Goal: Contribute content: Contribute content

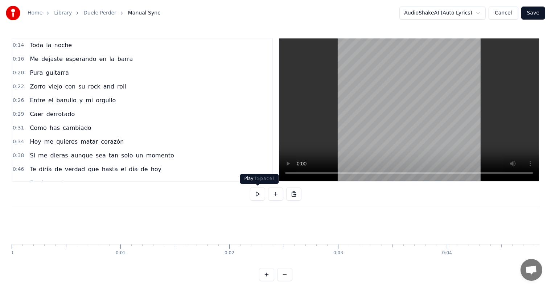
scroll to position [0, 1782]
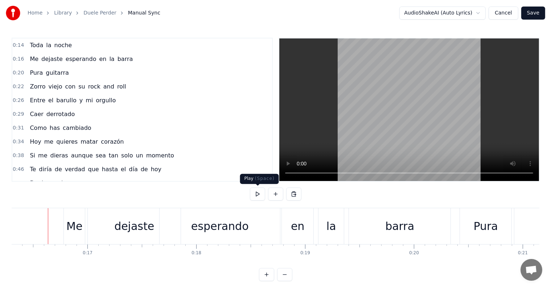
click at [255, 193] on button at bounding box center [257, 193] width 15 height 13
click at [349, 228] on div "barra" at bounding box center [400, 226] width 102 height 36
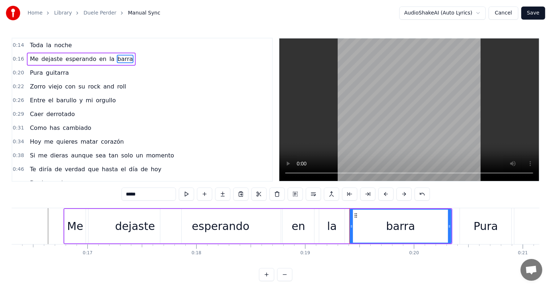
click at [372, 227] on div "barra" at bounding box center [400, 226] width 101 height 33
click at [384, 194] on button at bounding box center [385, 193] width 15 height 13
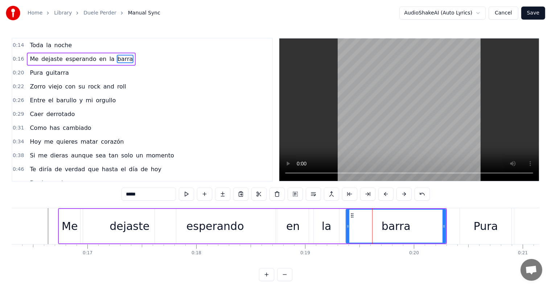
drag, startPoint x: 346, startPoint y: 224, endPoint x: 348, endPoint y: 229, distance: 5.4
click at [348, 229] on div at bounding box center [347, 226] width 3 height 33
drag, startPoint x: 445, startPoint y: 225, endPoint x: 417, endPoint y: 239, distance: 31.1
click at [417, 239] on div at bounding box center [416, 226] width 3 height 33
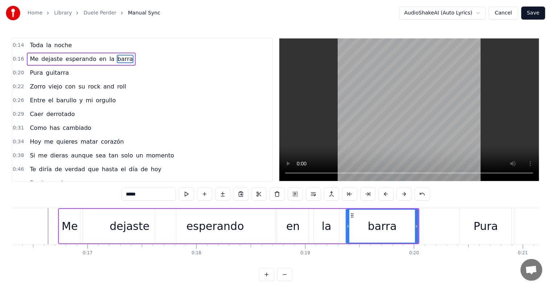
scroll to position [0, 1765]
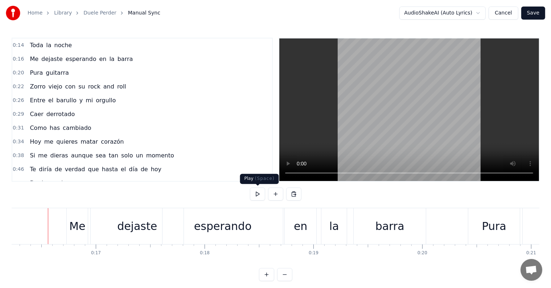
click at [257, 196] on button at bounding box center [257, 193] width 15 height 13
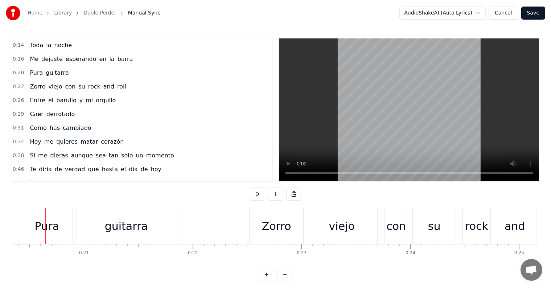
scroll to position [0, 1750]
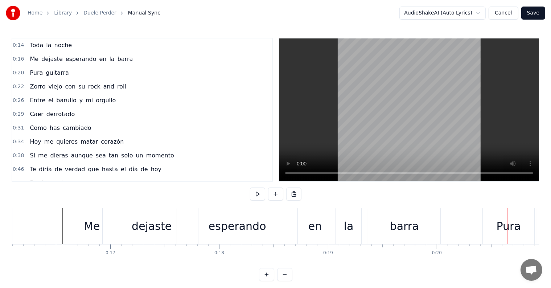
click at [534, 264] on span "Open chat" at bounding box center [531, 270] width 22 height 22
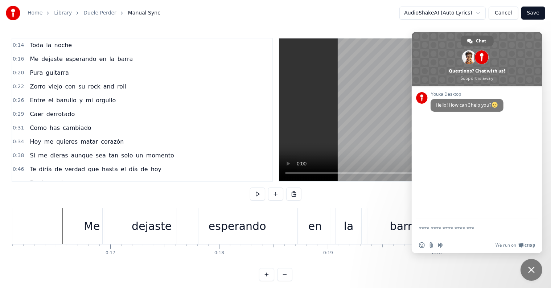
click at [530, 270] on span "Close chat" at bounding box center [531, 269] width 7 height 7
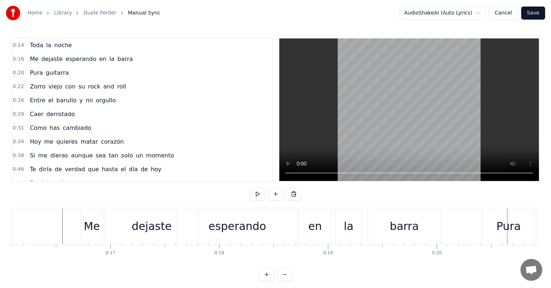
click at [298, 228] on div "Me dejaste esperando en la barra" at bounding box center [261, 226] width 361 height 36
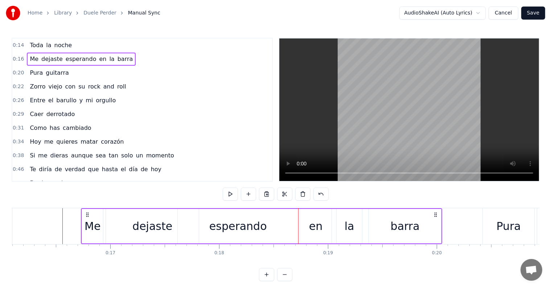
click at [231, 195] on button at bounding box center [230, 193] width 15 height 13
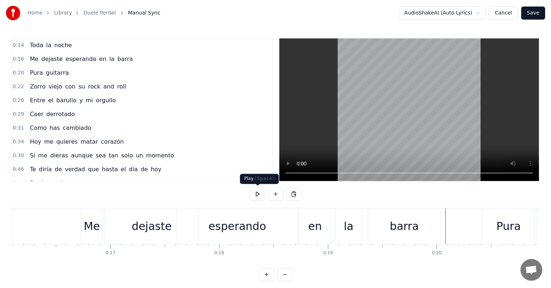
click at [261, 196] on button at bounding box center [257, 193] width 15 height 13
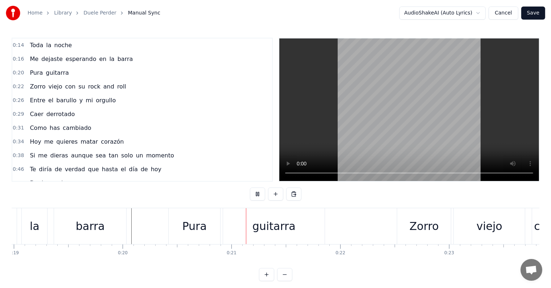
click at [261, 196] on button at bounding box center [257, 193] width 15 height 13
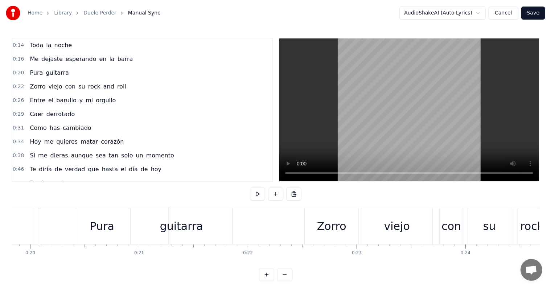
scroll to position [0, 2142]
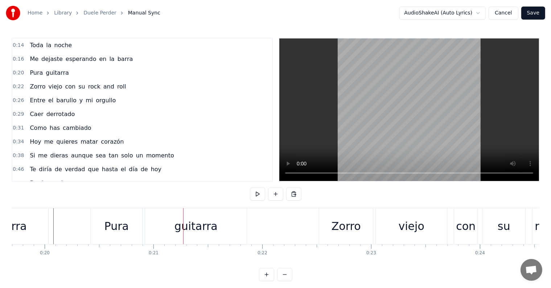
click at [110, 228] on div "Pura" at bounding box center [116, 226] width 24 height 16
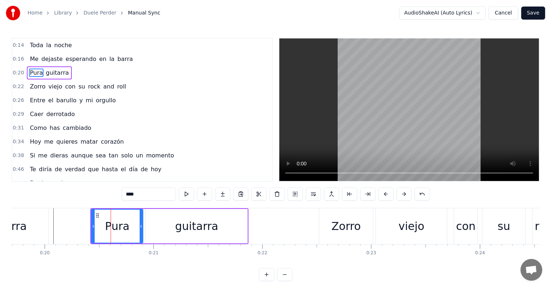
click at [111, 228] on div "Pura" at bounding box center [117, 226] width 24 height 16
click at [277, 196] on button at bounding box center [276, 193] width 15 height 13
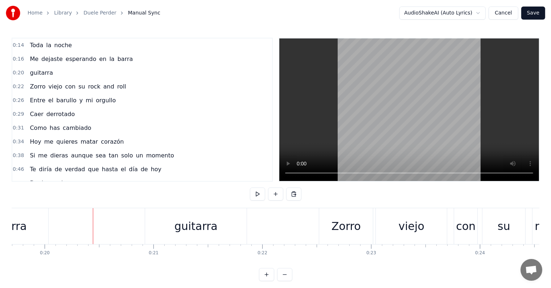
click at [277, 194] on button at bounding box center [275, 193] width 15 height 13
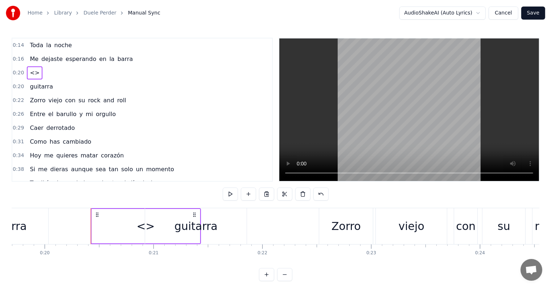
click at [142, 227] on div "<>" at bounding box center [145, 226] width 18 height 16
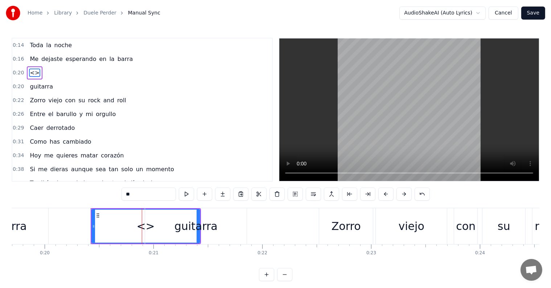
drag, startPoint x: 141, startPoint y: 228, endPoint x: 123, endPoint y: 228, distance: 17.8
click at [123, 228] on div "<>" at bounding box center [145, 226] width 107 height 33
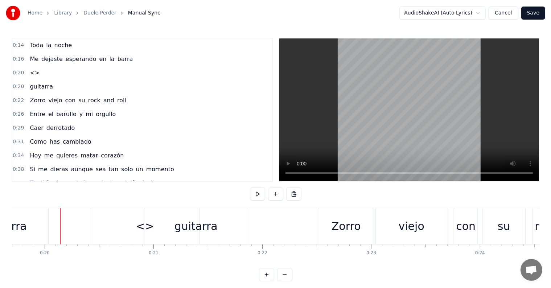
click at [107, 227] on div "<>" at bounding box center [145, 226] width 108 height 36
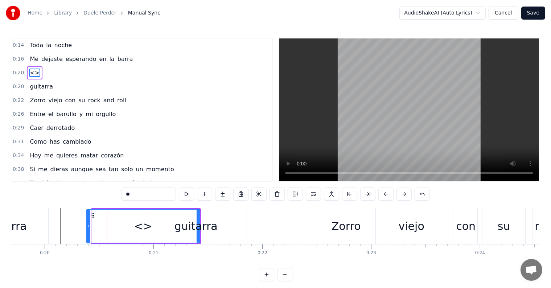
drag, startPoint x: 92, startPoint y: 226, endPoint x: 88, endPoint y: 228, distance: 4.9
click at [88, 228] on icon at bounding box center [88, 226] width 3 height 6
click at [246, 228] on div "guitarra" at bounding box center [196, 226] width 102 height 36
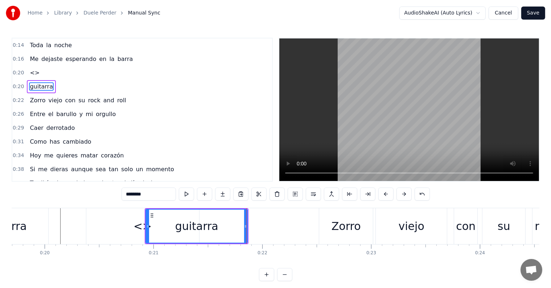
click at [115, 231] on div "<>" at bounding box center [142, 226] width 113 height 36
type input "**"
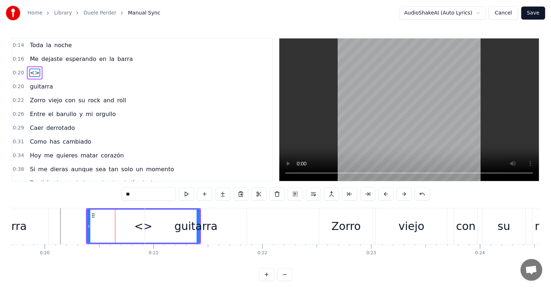
click at [115, 231] on div at bounding box center [115, 226] width 0 height 36
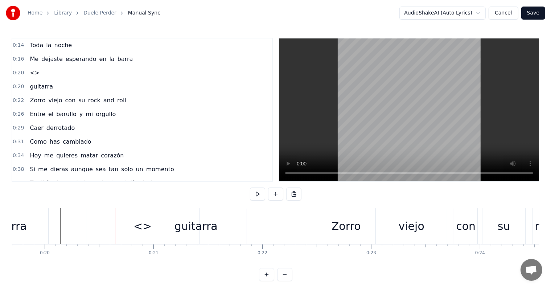
click at [46, 226] on div "barra" at bounding box center [12, 226] width 72 height 36
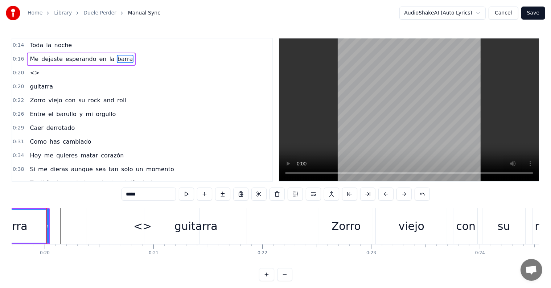
scroll to position [0, 2140]
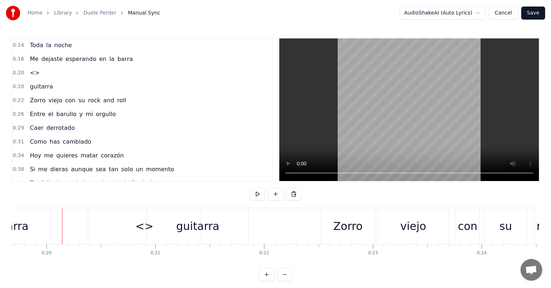
click at [100, 226] on div "<>" at bounding box center [144, 226] width 113 height 36
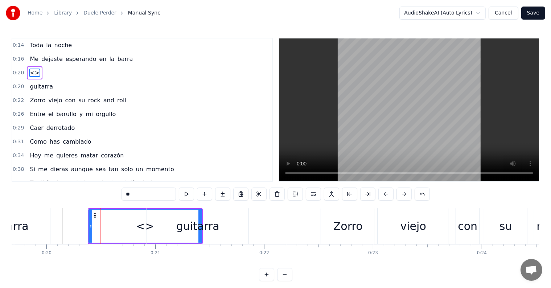
click at [207, 193] on button at bounding box center [204, 193] width 15 height 13
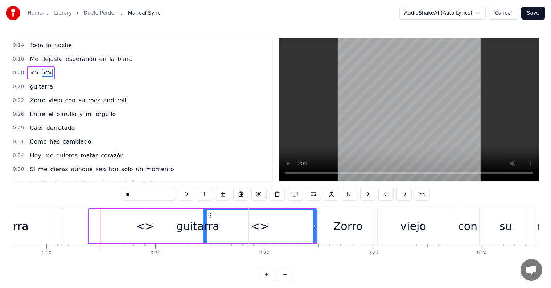
click at [103, 224] on div "<>" at bounding box center [145, 226] width 113 height 34
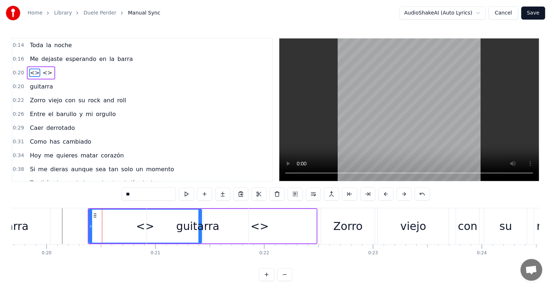
click at [315, 238] on div "<>" at bounding box center [259, 226] width 113 height 34
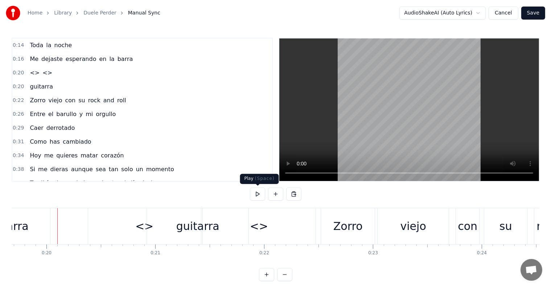
click at [253, 193] on button at bounding box center [257, 193] width 15 height 13
click at [134, 229] on div "<>" at bounding box center [144, 226] width 113 height 36
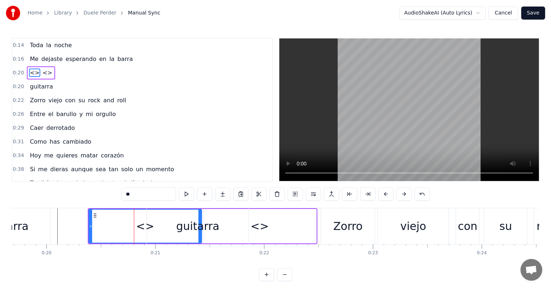
click at [206, 193] on button at bounding box center [204, 193] width 15 height 13
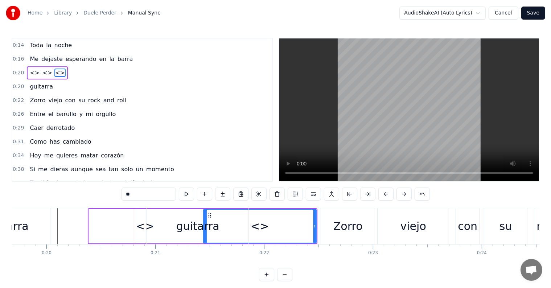
click at [140, 228] on div "<>" at bounding box center [145, 226] width 18 height 16
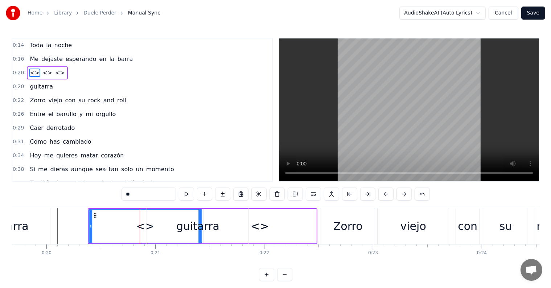
click at [94, 215] on circle at bounding box center [94, 215] width 0 height 0
click at [131, 229] on div "<>" at bounding box center [145, 226] width 112 height 33
click at [141, 227] on div "<>" at bounding box center [145, 226] width 18 height 16
click at [95, 226] on div "<>" at bounding box center [145, 226] width 112 height 33
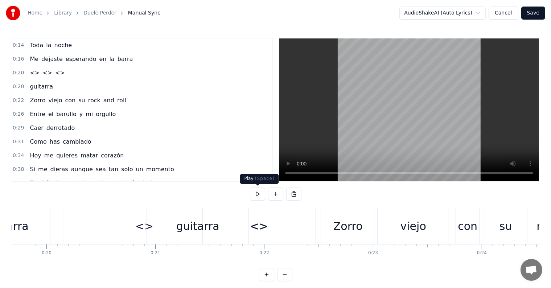
click at [255, 196] on button at bounding box center [257, 193] width 15 height 13
click at [95, 228] on div "<>" at bounding box center [144, 226] width 113 height 36
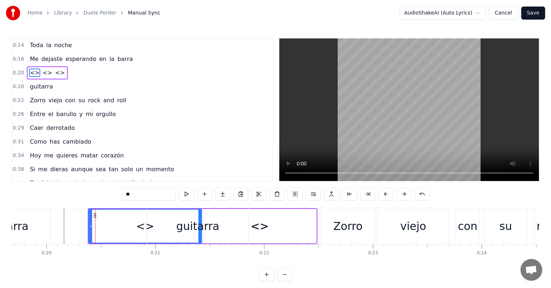
drag, startPoint x: 144, startPoint y: 223, endPoint x: 152, endPoint y: 221, distance: 8.7
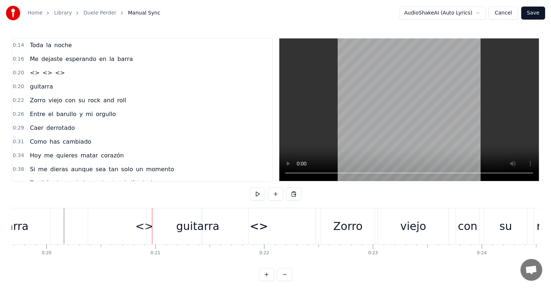
click at [152, 221] on div at bounding box center [152, 226] width 0 height 36
click at [94, 226] on div "<>" at bounding box center [144, 226] width 113 height 36
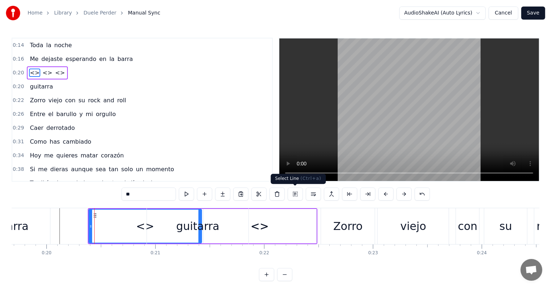
click at [294, 193] on button at bounding box center [295, 193] width 15 height 13
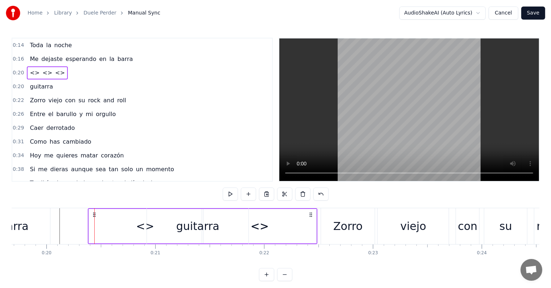
click at [107, 227] on div "<>" at bounding box center [145, 226] width 113 height 34
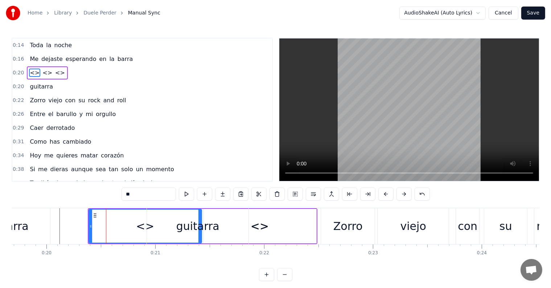
click at [207, 193] on button at bounding box center [204, 193] width 15 height 13
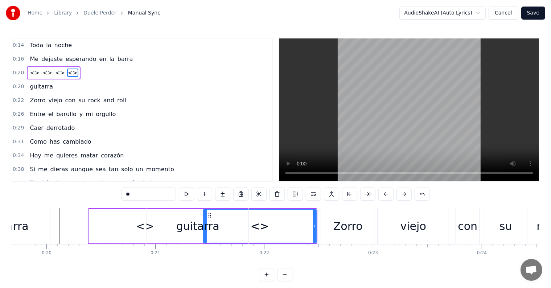
click at [135, 230] on div "<>" at bounding box center [145, 226] width 113 height 34
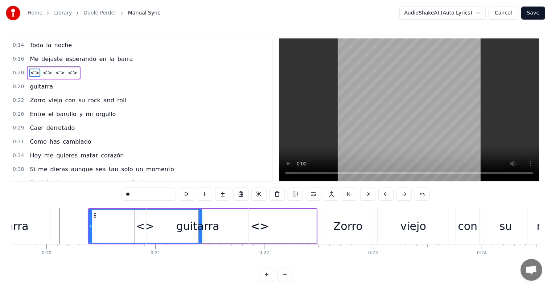
click at [148, 227] on div "guitarra" at bounding box center [198, 226] width 102 height 36
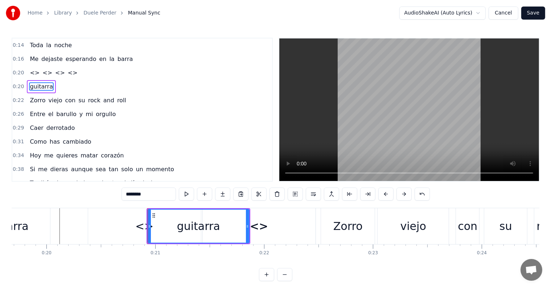
click at [137, 226] on div "<>" at bounding box center [144, 226] width 18 height 16
type input "**"
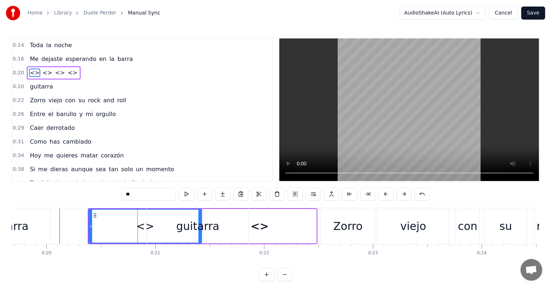
click at [141, 226] on div "<>" at bounding box center [145, 226] width 18 height 16
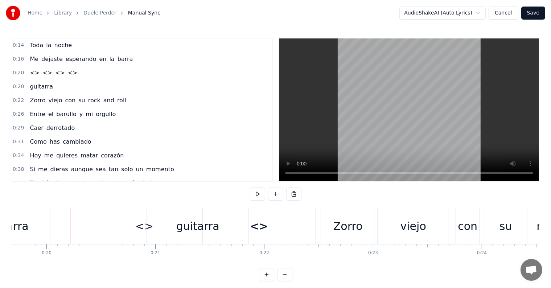
click at [135, 229] on div "<>" at bounding box center [144, 226] width 113 height 36
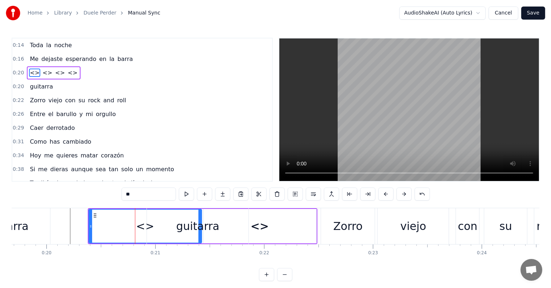
click at [102, 219] on div "<>" at bounding box center [145, 226] width 112 height 33
click at [90, 225] on icon at bounding box center [89, 226] width 3 height 6
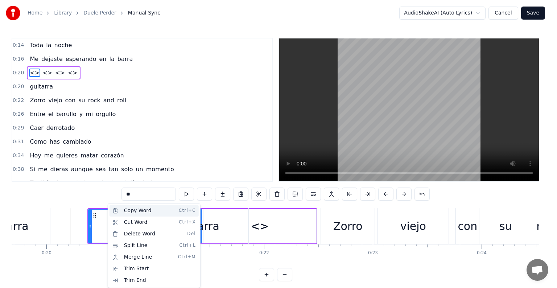
click at [128, 211] on div "Copy Word Ctrl+C" at bounding box center [153, 211] width 89 height 12
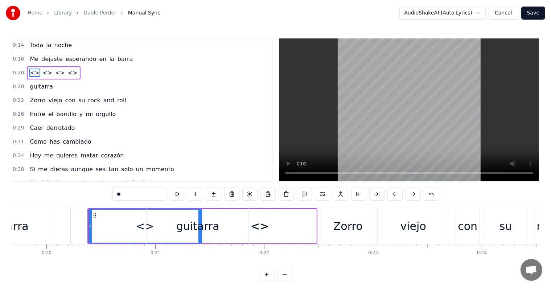
click at [115, 225] on div "<>" at bounding box center [145, 226] width 112 height 33
click at [142, 228] on div "<>" at bounding box center [145, 226] width 18 height 16
click at [117, 194] on input "**" at bounding box center [139, 193] width 54 height 13
click at [127, 194] on input "******" at bounding box center [139, 193] width 54 height 13
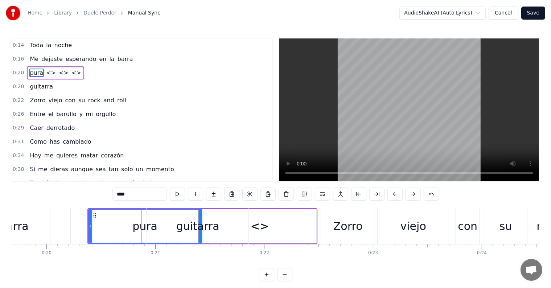
click at [110, 230] on div "pura" at bounding box center [145, 226] width 112 height 33
click at [115, 194] on input "****" at bounding box center [139, 193] width 54 height 13
click at [118, 195] on input "****" at bounding box center [139, 193] width 54 height 13
click at [115, 228] on div "pura" at bounding box center [145, 226] width 112 height 33
click at [131, 196] on input "****" at bounding box center [139, 193] width 54 height 13
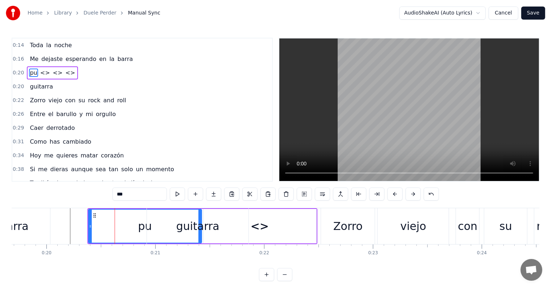
type input "*"
type input "******"
click at [129, 257] on div "Toda la noche Me dejaste esperando en la barra A pura <> <> <> guitarra Zorro v…" at bounding box center [276, 235] width 528 height 54
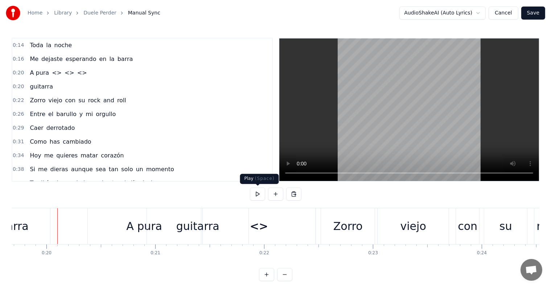
click at [257, 195] on button at bounding box center [257, 193] width 15 height 13
drag, startPoint x: 138, startPoint y: 235, endPoint x: 109, endPoint y: 236, distance: 29.4
click at [109, 236] on div "A pura" at bounding box center [144, 226] width 113 height 36
click at [258, 194] on button at bounding box center [257, 193] width 15 height 13
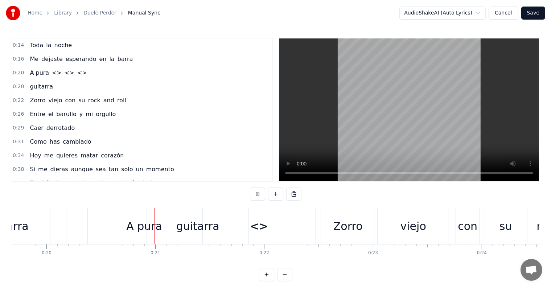
click at [258, 194] on button at bounding box center [257, 193] width 15 height 13
click at [148, 227] on div "guitarra" at bounding box center [198, 226] width 102 height 36
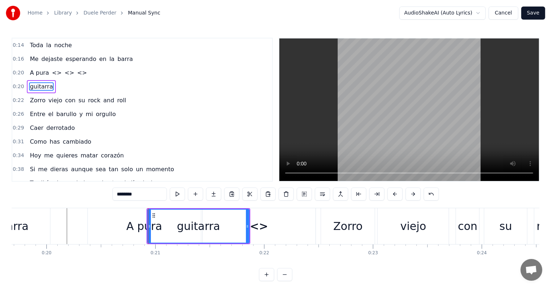
click at [120, 230] on div "A pura" at bounding box center [144, 226] width 113 height 36
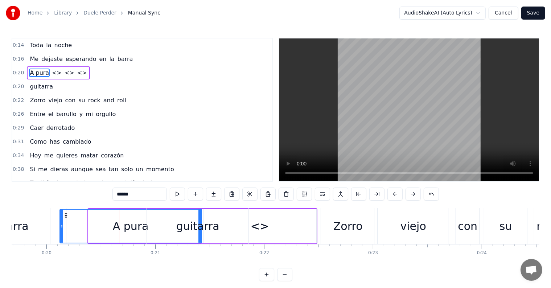
drag, startPoint x: 88, startPoint y: 227, endPoint x: 59, endPoint y: 227, distance: 28.6
click at [60, 227] on icon at bounding box center [61, 226] width 3 height 6
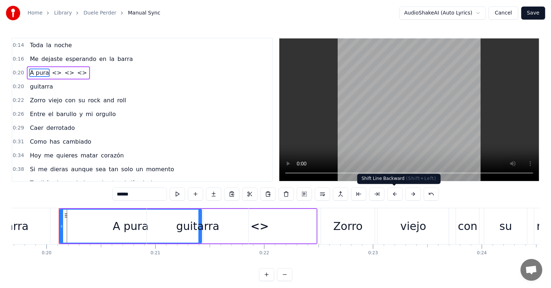
click at [392, 196] on button at bounding box center [394, 193] width 15 height 13
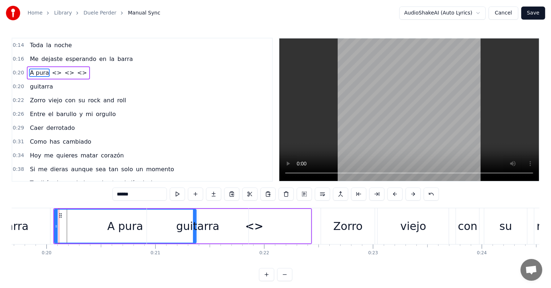
click at [392, 196] on button at bounding box center [394, 193] width 15 height 13
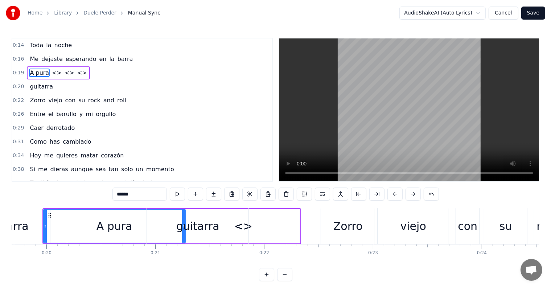
click at [392, 196] on button at bounding box center [394, 193] width 15 height 13
click at [146, 231] on div "guitarra" at bounding box center [197, 226] width 102 height 36
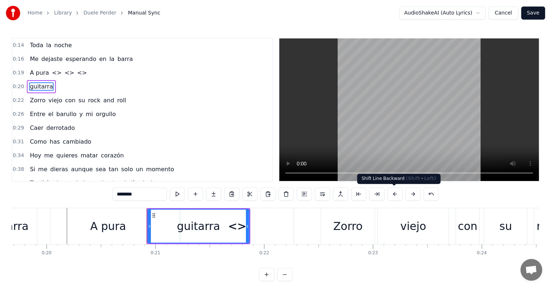
click at [393, 194] on button at bounding box center [394, 193] width 15 height 13
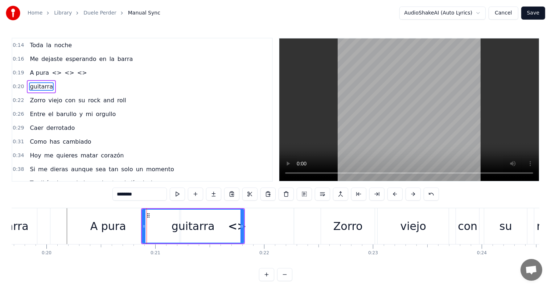
click at [393, 194] on button at bounding box center [394, 193] width 15 height 13
click at [71, 223] on div "A pura" at bounding box center [108, 226] width 142 height 36
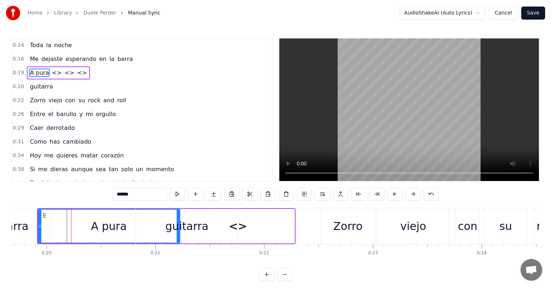
click at [241, 228] on div "<>" at bounding box center [238, 226] width 18 height 16
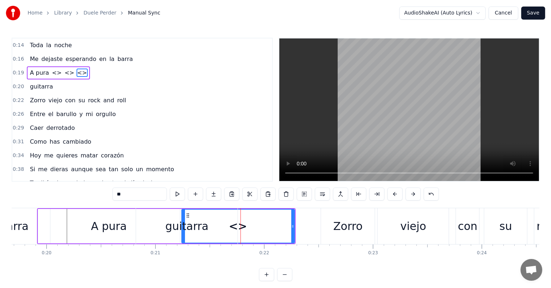
click at [137, 197] on input "**" at bounding box center [139, 193] width 54 height 13
type input "*"
click at [33, 233] on div "barra" at bounding box center [14, 226] width 72 height 36
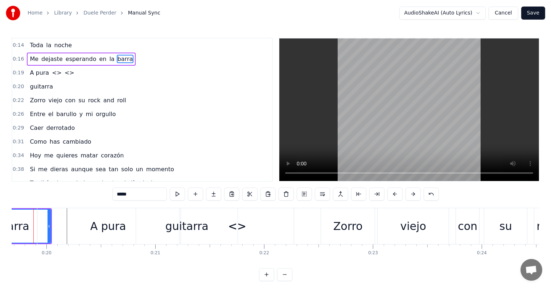
scroll to position [0, 2126]
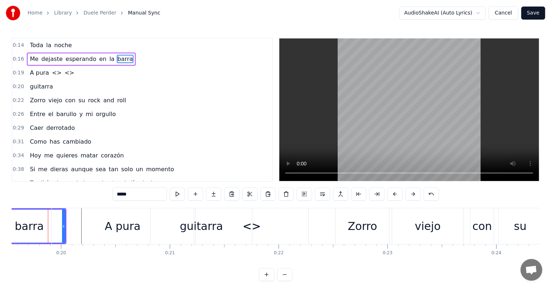
click at [179, 197] on button at bounding box center [177, 193] width 15 height 13
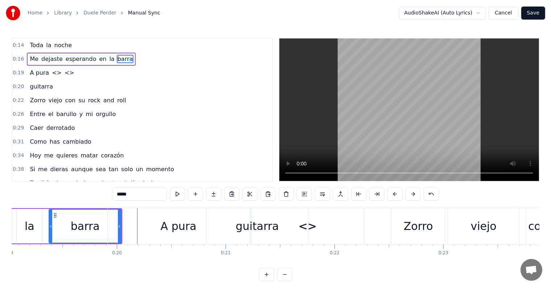
click at [179, 197] on button at bounding box center [177, 193] width 15 height 13
click at [130, 224] on div "A pura" at bounding box center [179, 226] width 142 height 36
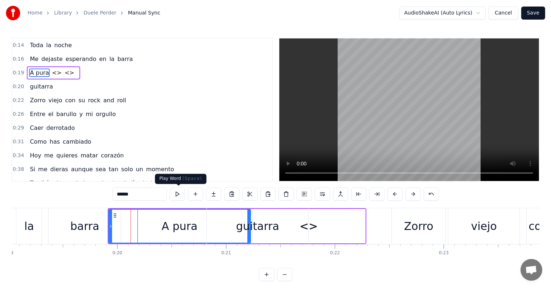
click at [178, 196] on button at bounding box center [177, 193] width 15 height 13
click at [180, 195] on button at bounding box center [177, 193] width 15 height 13
drag, startPoint x: 244, startPoint y: 227, endPoint x: 223, endPoint y: 226, distance: 21.1
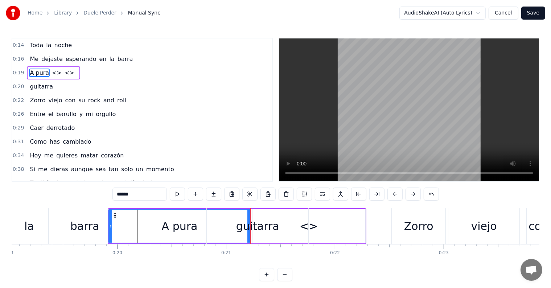
click at [223, 226] on div "guitarra" at bounding box center [258, 226] width 102 height 36
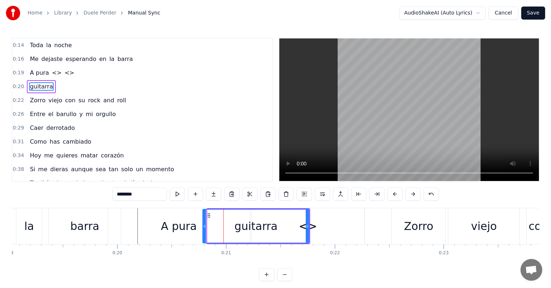
drag, startPoint x: 208, startPoint y: 230, endPoint x: 203, endPoint y: 230, distance: 4.7
click at [203, 230] on div at bounding box center [204, 226] width 3 height 33
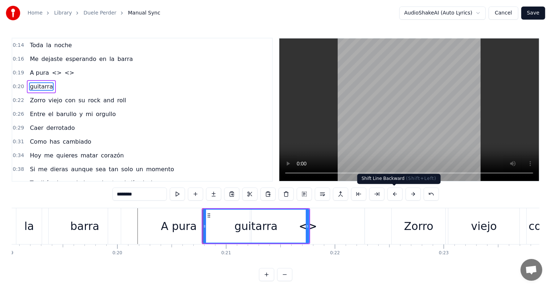
click at [392, 193] on button at bounding box center [394, 193] width 15 height 13
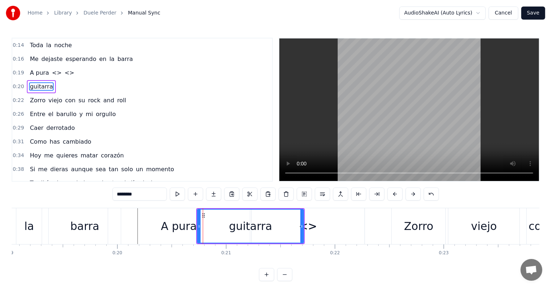
click at [392, 193] on button at bounding box center [394, 193] width 15 height 13
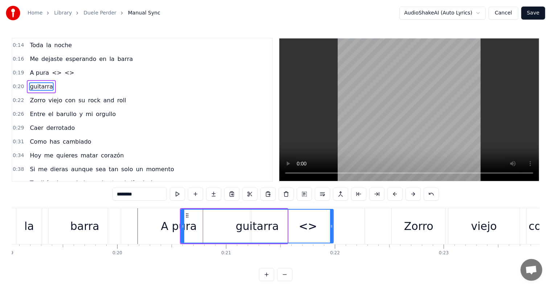
drag, startPoint x: 286, startPoint y: 228, endPoint x: 332, endPoint y: 231, distance: 46.1
click at [332, 231] on div at bounding box center [331, 226] width 3 height 33
click at [123, 231] on div "A pura" at bounding box center [179, 226] width 142 height 36
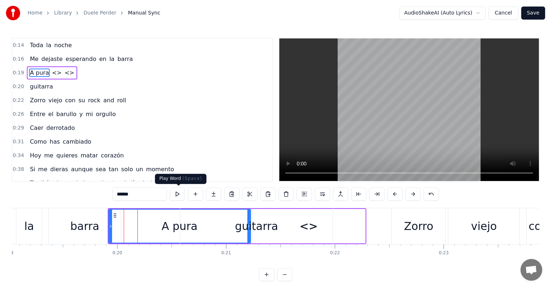
click at [175, 196] on button at bounding box center [177, 193] width 15 height 13
click at [102, 239] on div "barra" at bounding box center [85, 226] width 72 height 36
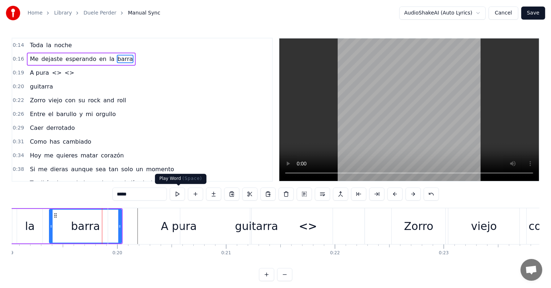
click at [176, 196] on button at bounding box center [177, 193] width 15 height 13
click at [127, 228] on div "A pura" at bounding box center [179, 226] width 142 height 36
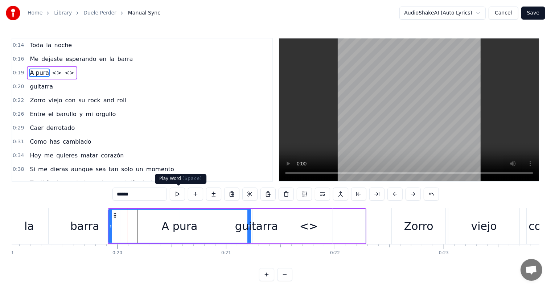
click at [176, 195] on button at bounding box center [177, 193] width 15 height 13
click at [312, 231] on div "guitarra" at bounding box center [256, 226] width 152 height 36
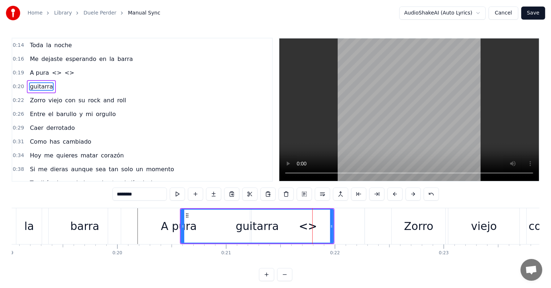
click at [314, 226] on div "guitarra" at bounding box center [257, 226] width 152 height 33
drag, startPoint x: 182, startPoint y: 222, endPoint x: 188, endPoint y: 220, distance: 6.0
click at [188, 220] on div at bounding box center [188, 226] width 3 height 33
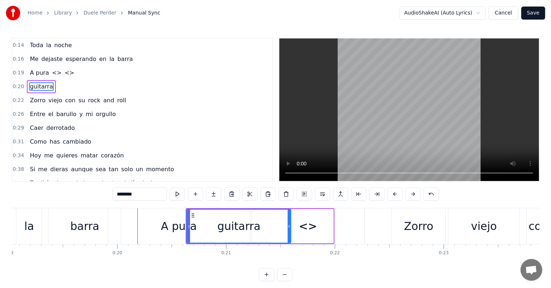
drag, startPoint x: 331, startPoint y: 226, endPoint x: 289, endPoint y: 227, distance: 42.4
click at [289, 227] on icon at bounding box center [289, 226] width 3 height 6
click at [309, 228] on div "<>" at bounding box center [308, 226] width 18 height 16
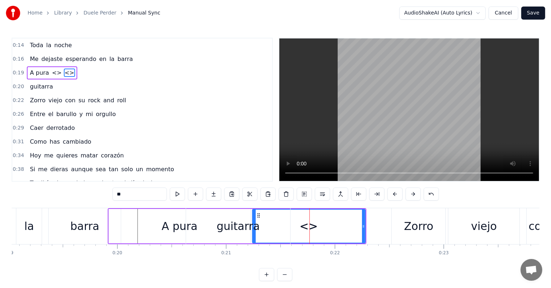
click at [138, 193] on input "**" at bounding box center [139, 193] width 54 height 13
type input "*"
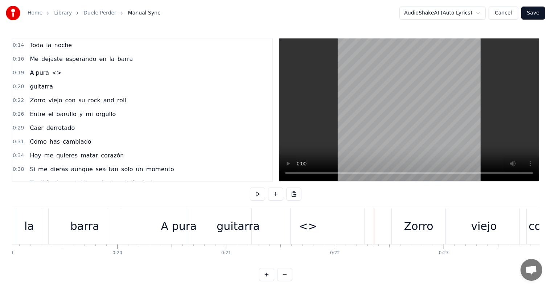
click at [120, 224] on div "A pura" at bounding box center [179, 226] width 142 height 36
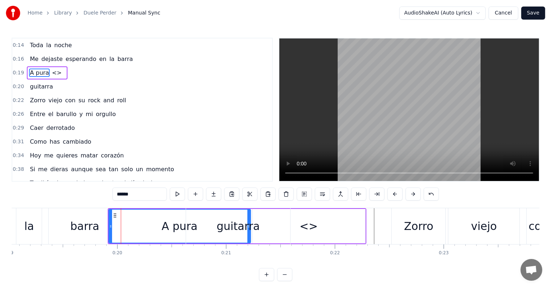
click at [285, 197] on button at bounding box center [285, 193] width 15 height 13
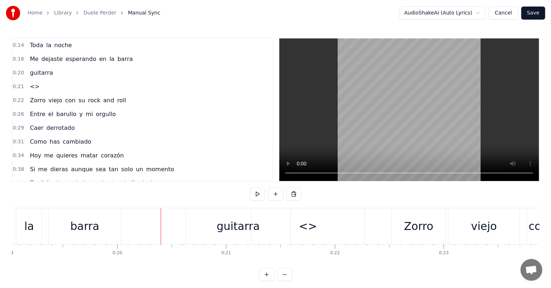
click at [257, 195] on button at bounding box center [257, 193] width 15 height 13
click at [277, 192] on button at bounding box center [275, 193] width 15 height 13
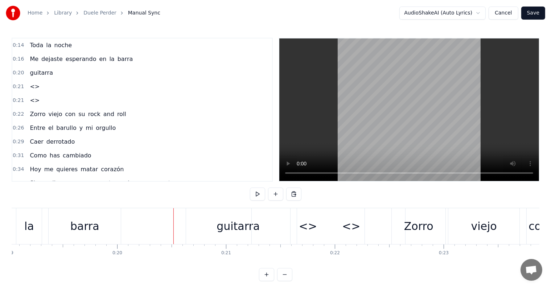
click at [311, 228] on div "<>" at bounding box center [351, 226] width 108 height 36
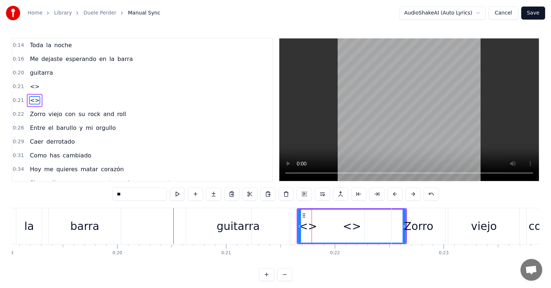
click at [149, 194] on input "**" at bounding box center [139, 193] width 54 height 13
type input "*"
click at [311, 229] on div at bounding box center [311, 226] width 0 height 36
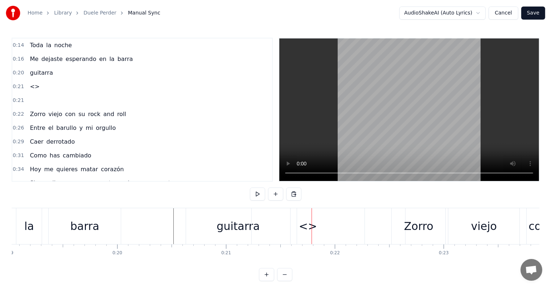
click at [311, 229] on div at bounding box center [311, 226] width 0 height 36
click at [303, 228] on div at bounding box center [351, 226] width 108 height 36
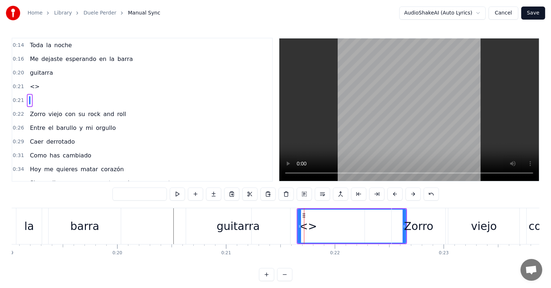
click at [291, 222] on div "<>" at bounding box center [308, 226] width 113 height 36
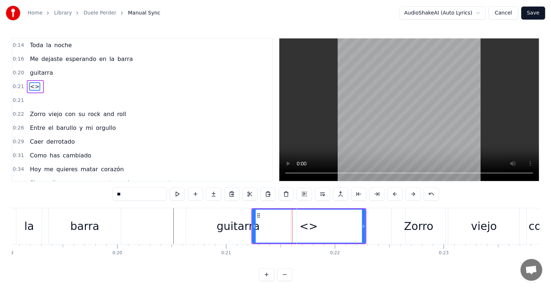
click at [151, 191] on input "**" at bounding box center [139, 193] width 54 height 13
type input "*"
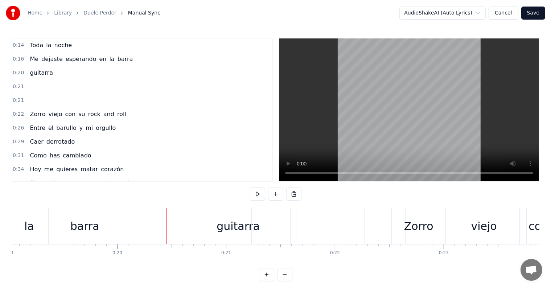
click at [295, 194] on button at bounding box center [293, 193] width 15 height 13
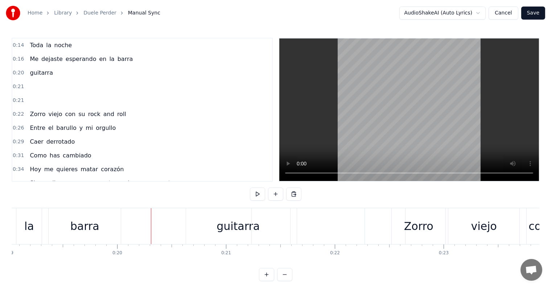
click at [140, 226] on div at bounding box center [140, 226] width 0 height 36
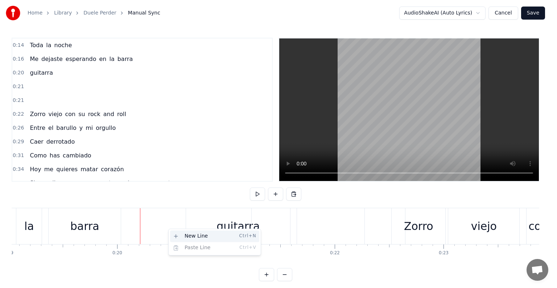
click at [180, 235] on div "New Line Ctrl+N" at bounding box center [214, 236] width 89 height 12
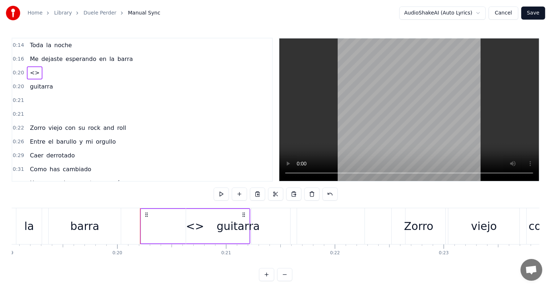
click at [192, 228] on div "guitarra" at bounding box center [238, 226] width 104 height 36
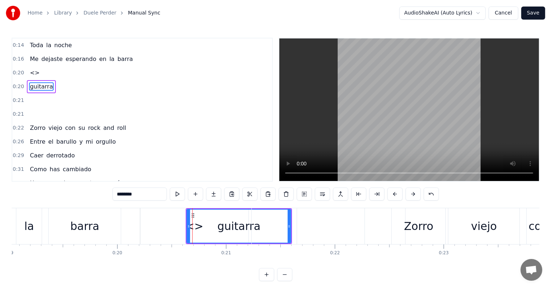
click at [162, 228] on div "<>" at bounding box center [194, 226] width 108 height 36
type input "**"
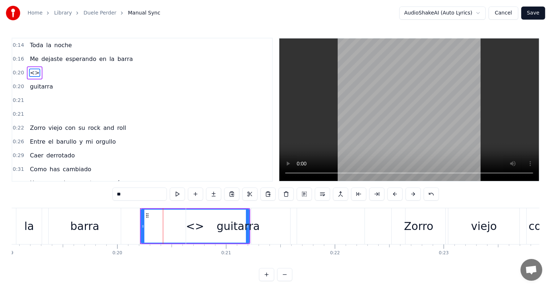
drag, startPoint x: 144, startPoint y: 220, endPoint x: 125, endPoint y: 223, distance: 18.8
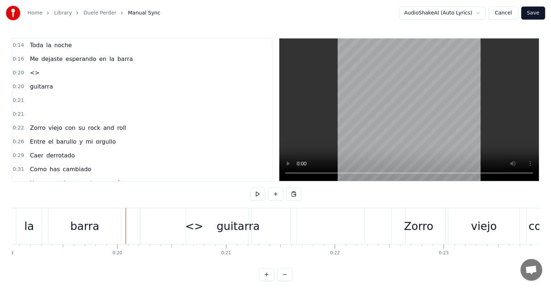
click at [162, 224] on div "<>" at bounding box center [194, 226] width 108 height 36
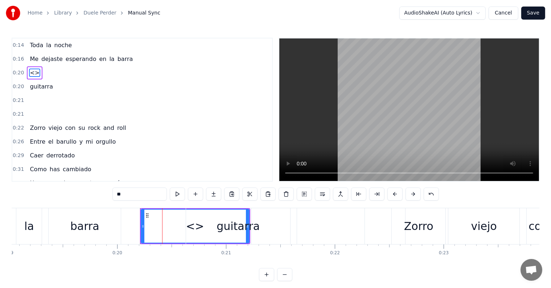
click at [130, 194] on input "**" at bounding box center [139, 193] width 54 height 13
type input "*"
type input "******"
click at [201, 165] on div "0:31 Como has cambiado" at bounding box center [142, 169] width 260 height 14
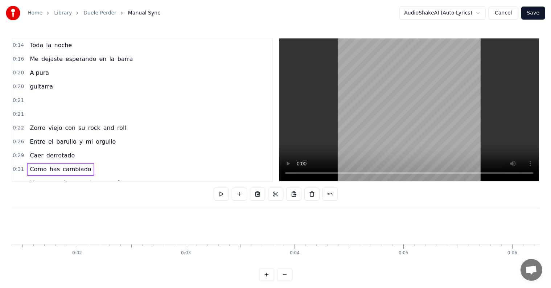
scroll to position [0, 0]
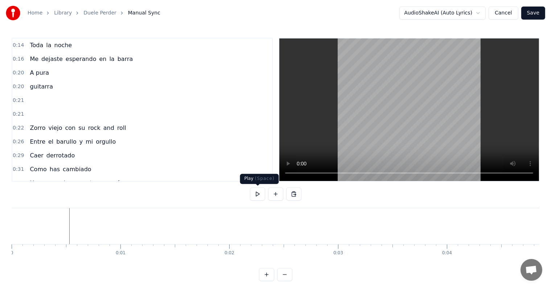
click at [260, 191] on button at bounding box center [257, 193] width 15 height 13
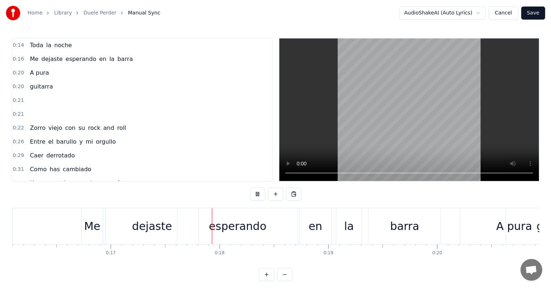
scroll to position [0, 1851]
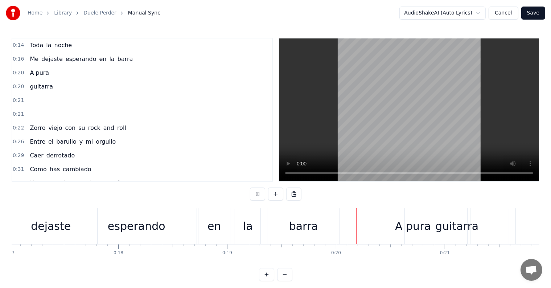
click at [258, 193] on button at bounding box center [257, 193] width 15 height 13
click at [20, 231] on div "dejaste" at bounding box center [50, 226] width 93 height 36
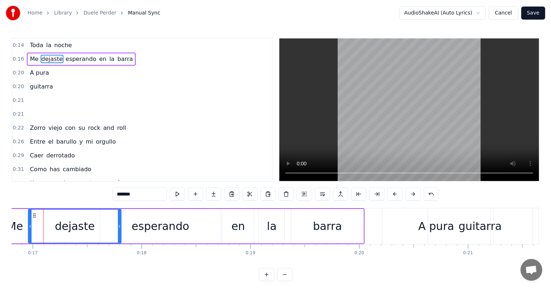
scroll to position [0, 1823]
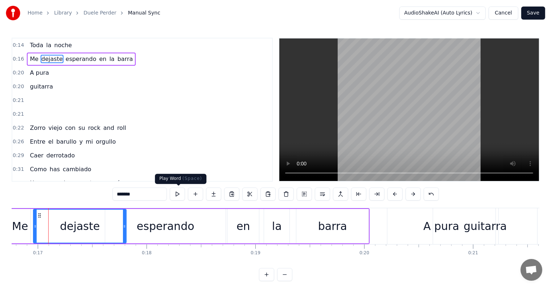
click at [174, 195] on button at bounding box center [177, 193] width 15 height 13
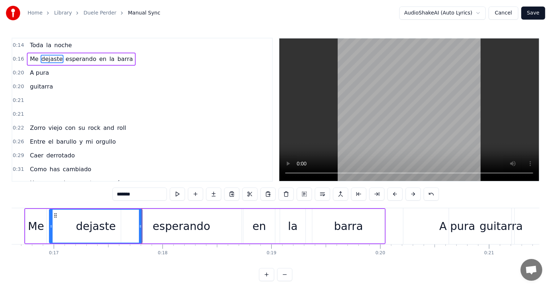
click at [174, 228] on div "esperando" at bounding box center [182, 226] width 58 height 16
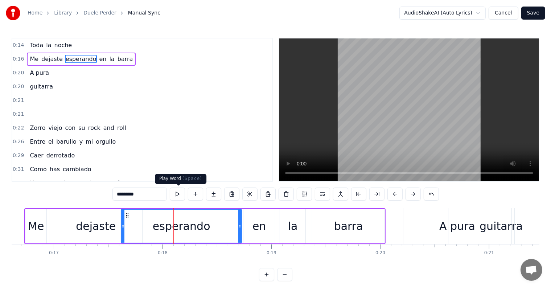
click at [177, 196] on button at bounding box center [177, 193] width 15 height 13
click at [258, 223] on div "en" at bounding box center [258, 226] width 13 height 16
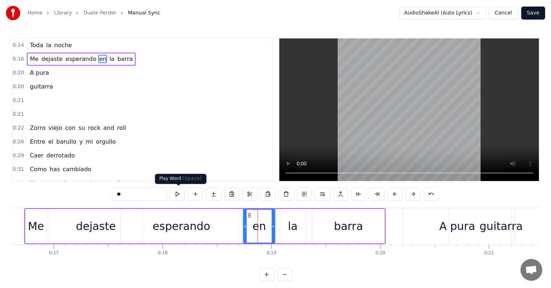
click at [180, 195] on button at bounding box center [177, 193] width 15 height 13
click at [315, 235] on div "barra" at bounding box center [348, 226] width 72 height 34
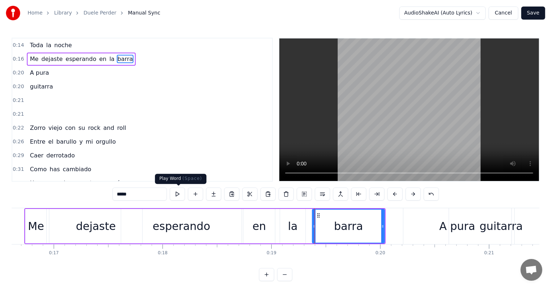
click at [176, 196] on button at bounding box center [177, 193] width 15 height 13
click at [407, 226] on div "A pura" at bounding box center [457, 226] width 108 height 36
type input "******"
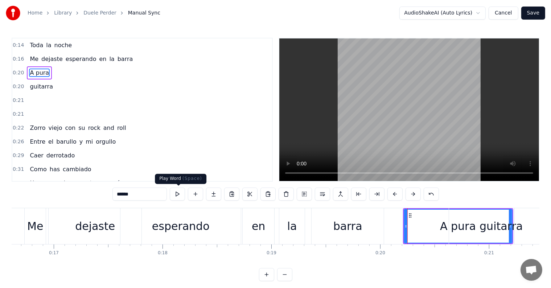
click at [179, 195] on button at bounding box center [177, 193] width 15 height 13
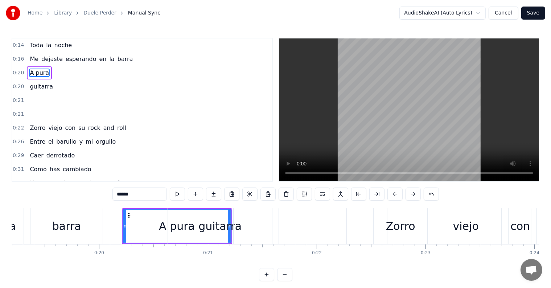
scroll to position [0, 2082]
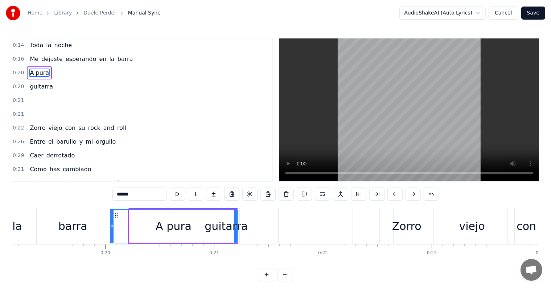
drag, startPoint x: 131, startPoint y: 228, endPoint x: 113, endPoint y: 228, distance: 18.5
click at [113, 228] on icon at bounding box center [112, 226] width 3 height 6
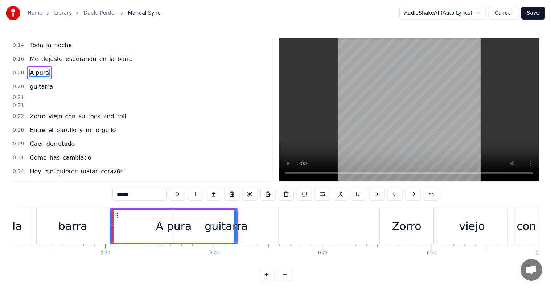
drag, startPoint x: 237, startPoint y: 235, endPoint x: 280, endPoint y: 235, distance: 42.8
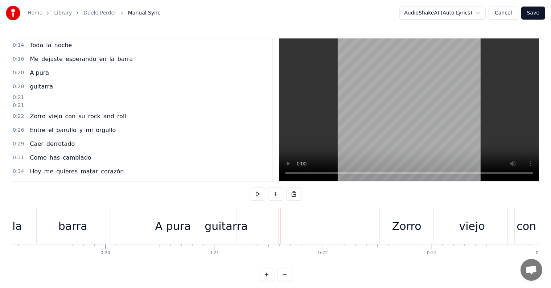
click at [110, 229] on div "A pura" at bounding box center [173, 226] width 127 height 36
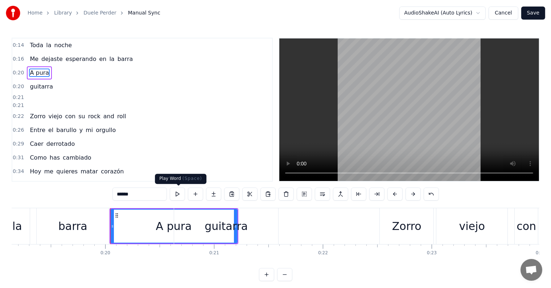
click at [176, 196] on button at bounding box center [177, 193] width 15 height 13
drag, startPoint x: 236, startPoint y: 232, endPoint x: 265, endPoint y: 233, distance: 29.0
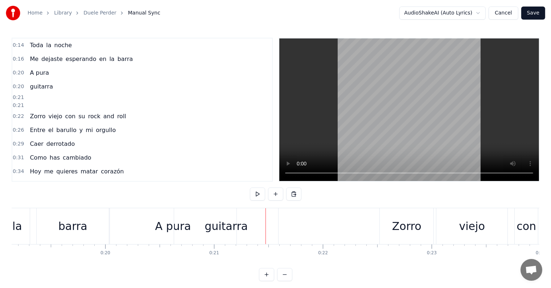
click at [131, 229] on div "A pura" at bounding box center [173, 226] width 127 height 36
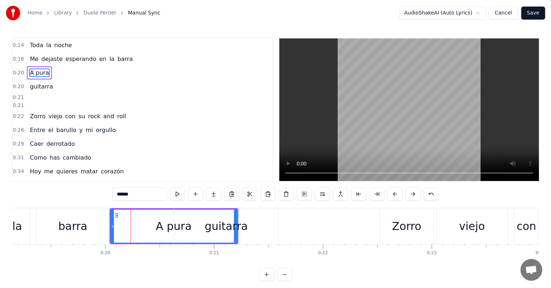
click at [162, 227] on div "A pura" at bounding box center [174, 226] width 36 height 16
click at [164, 226] on div "A pura" at bounding box center [174, 226] width 36 height 16
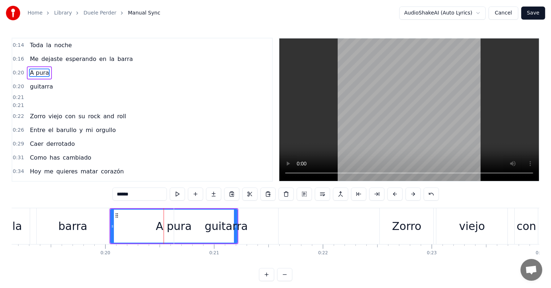
click at [120, 194] on input "******" at bounding box center [139, 193] width 54 height 13
type input "*"
click at [94, 228] on div "barra" at bounding box center [73, 226] width 72 height 36
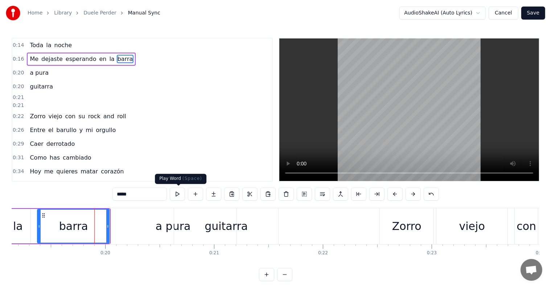
click at [179, 195] on button at bounding box center [177, 193] width 15 height 13
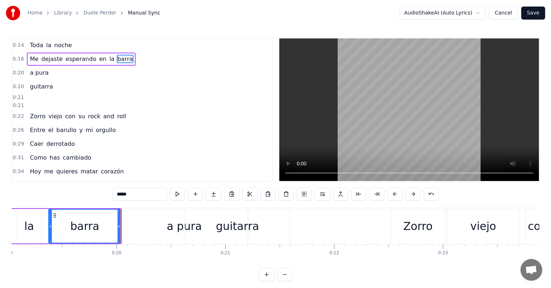
click at [133, 225] on div "a pura" at bounding box center [184, 226] width 127 height 36
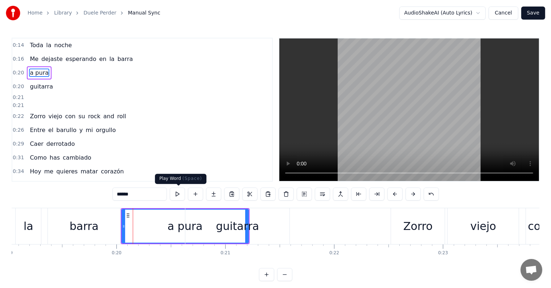
click at [175, 194] on button at bounding box center [177, 193] width 15 height 13
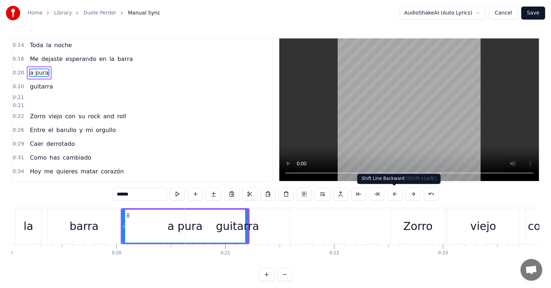
click at [390, 194] on button at bounding box center [394, 193] width 15 height 13
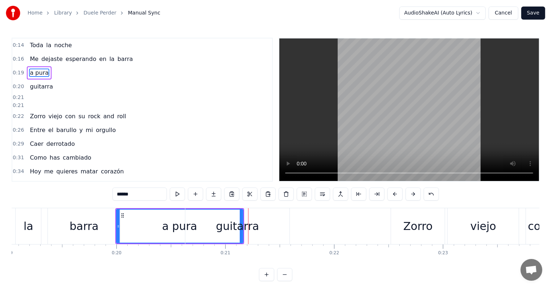
click at [390, 194] on button at bounding box center [394, 193] width 15 height 13
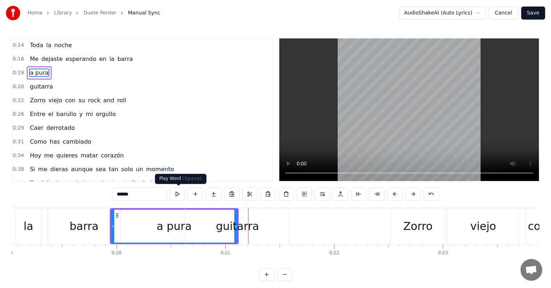
click at [175, 199] on button at bounding box center [177, 193] width 15 height 13
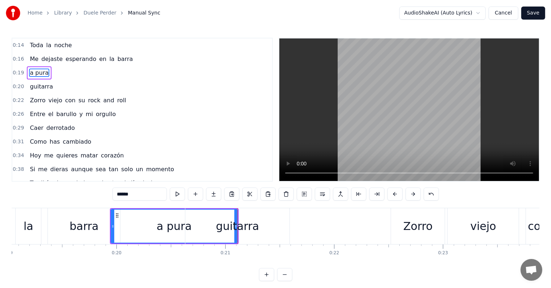
click at [175, 199] on button at bounding box center [177, 193] width 15 height 13
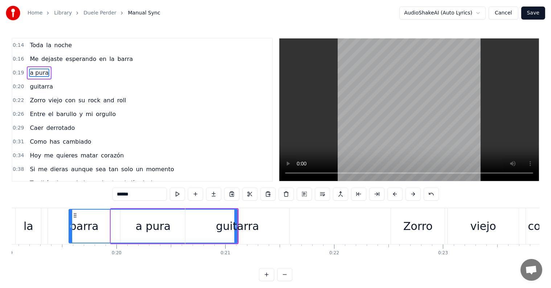
drag, startPoint x: 112, startPoint y: 227, endPoint x: 70, endPoint y: 222, distance: 42.3
click at [70, 222] on div at bounding box center [70, 226] width 3 height 33
click at [179, 197] on button at bounding box center [177, 193] width 15 height 13
click at [179, 196] on button at bounding box center [177, 193] width 15 height 13
drag, startPoint x: 70, startPoint y: 233, endPoint x: 110, endPoint y: 233, distance: 40.6
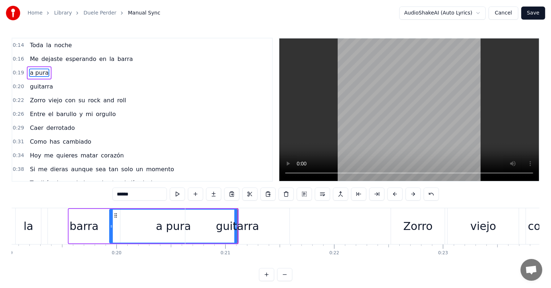
click at [110, 233] on div at bounding box center [111, 226] width 3 height 33
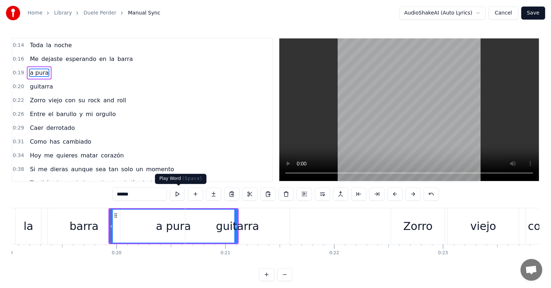
click at [180, 195] on button at bounding box center [177, 193] width 15 height 13
click at [120, 194] on input "******" at bounding box center [139, 193] width 54 height 13
drag, startPoint x: 110, startPoint y: 227, endPoint x: 110, endPoint y: 222, distance: 5.1
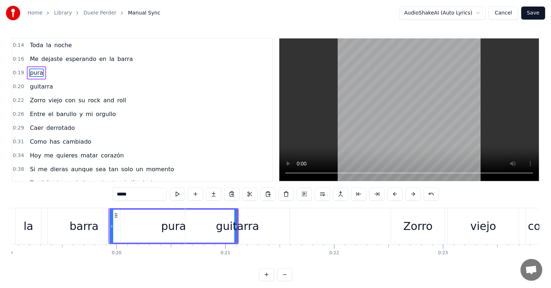
click at [110, 222] on div at bounding box center [111, 226] width 3 height 33
type input "****"
click at [137, 225] on div "pura" at bounding box center [173, 226] width 127 height 33
click at [413, 194] on button at bounding box center [412, 193] width 15 height 13
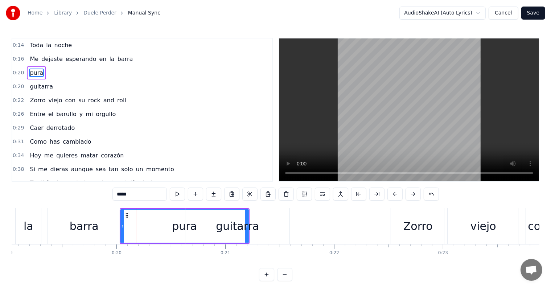
click at [413, 194] on button at bounding box center [412, 193] width 15 height 13
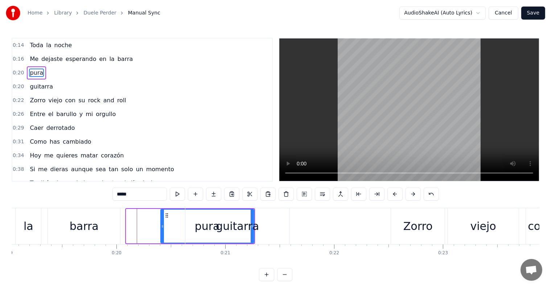
drag, startPoint x: 129, startPoint y: 227, endPoint x: 162, endPoint y: 227, distance: 33.7
click at [162, 227] on icon at bounding box center [162, 226] width 3 height 6
click at [178, 227] on div "pura" at bounding box center [207, 226] width 92 height 33
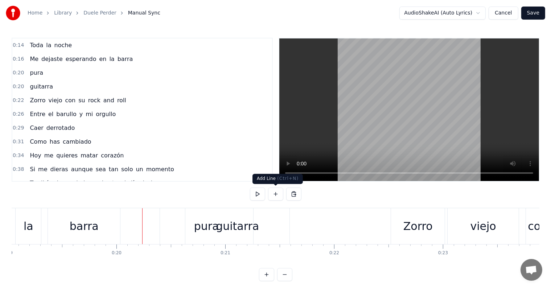
click at [274, 196] on button at bounding box center [275, 193] width 15 height 13
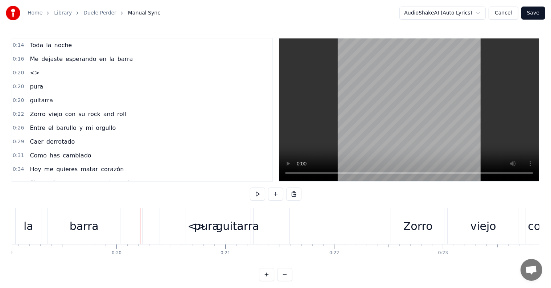
click at [195, 228] on div "guitarra" at bounding box center [237, 226] width 104 height 36
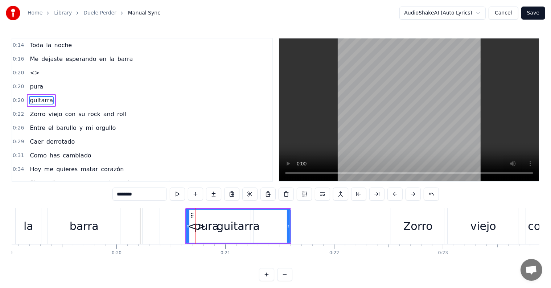
click at [195, 228] on div at bounding box center [195, 226] width 0 height 36
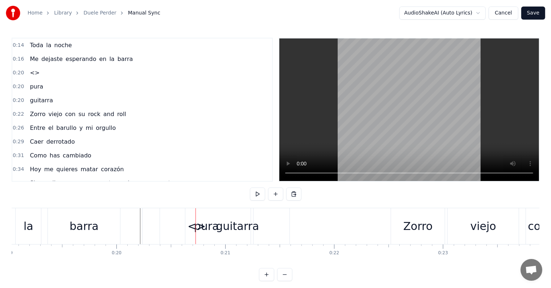
click at [205, 227] on div "guitarra" at bounding box center [237, 226] width 104 height 36
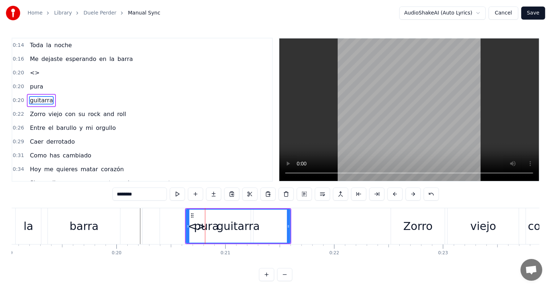
click at [190, 226] on div "guitarra" at bounding box center [237, 226] width 103 height 33
drag, startPoint x: 188, startPoint y: 225, endPoint x: 215, endPoint y: 231, distance: 27.3
click at [215, 231] on div at bounding box center [214, 226] width 3 height 33
click at [290, 235] on div "guitarra" at bounding box center [251, 226] width 80 height 36
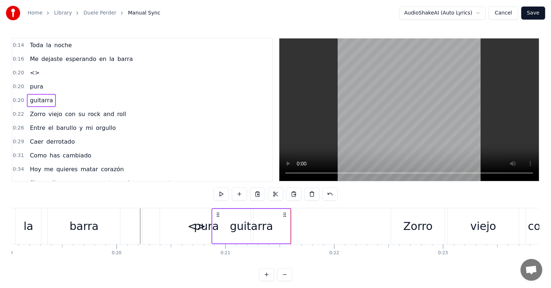
click at [200, 233] on div "pura" at bounding box center [206, 226] width 25 height 16
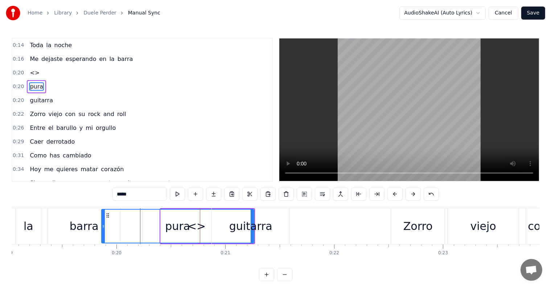
drag, startPoint x: 162, startPoint y: 226, endPoint x: 103, endPoint y: 222, distance: 59.2
click at [103, 222] on div at bounding box center [103, 226] width 3 height 33
click at [201, 226] on div "<>" at bounding box center [196, 226] width 18 height 16
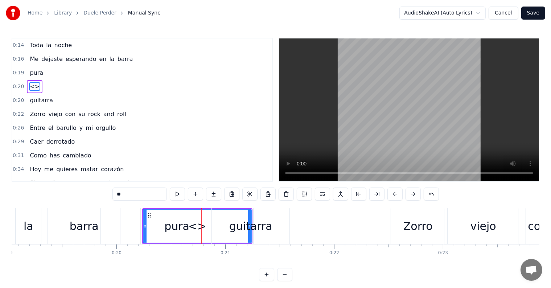
click at [147, 194] on input "**" at bounding box center [139, 193] width 54 height 13
type input "*"
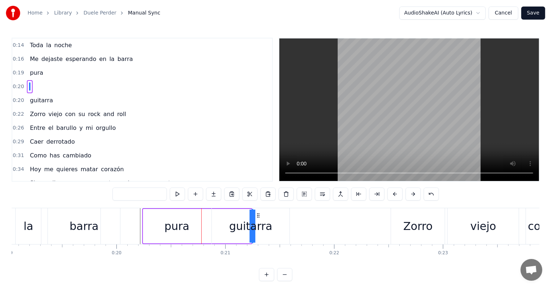
drag, startPoint x: 144, startPoint y: 225, endPoint x: 264, endPoint y: 247, distance: 122.3
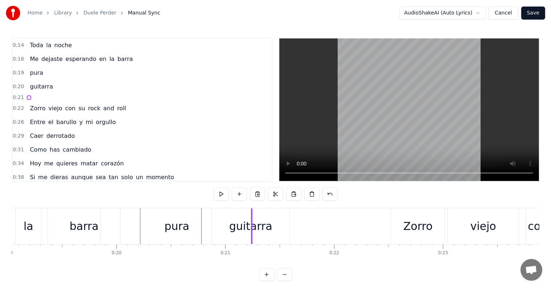
click at [252, 222] on div at bounding box center [251, 226] width 1 height 36
drag, startPoint x: 251, startPoint y: 222, endPoint x: 258, endPoint y: 223, distance: 8.0
click at [258, 223] on div "guitarra" at bounding box center [250, 226] width 43 height 16
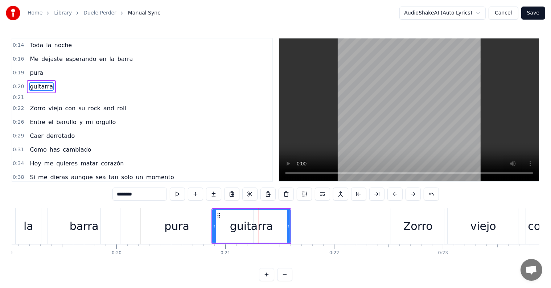
click at [168, 223] on div "pura" at bounding box center [176, 226] width 25 height 16
type input "****"
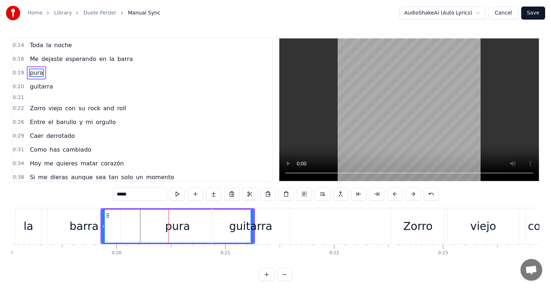
click at [141, 222] on div "pura" at bounding box center [178, 226] width 152 height 33
click at [102, 228] on icon at bounding box center [103, 226] width 3 height 6
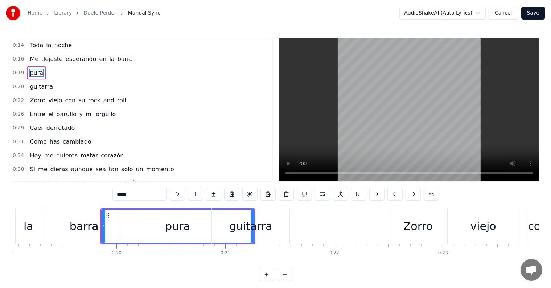
click at [149, 222] on div "pura" at bounding box center [178, 226] width 152 height 33
click at [132, 228] on div "pura" at bounding box center [178, 226] width 152 height 33
click at [195, 192] on button at bounding box center [195, 193] width 15 height 13
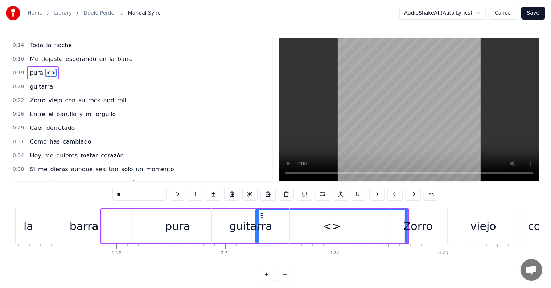
click at [131, 195] on input "**" at bounding box center [139, 193] width 54 height 13
type input "*"
click at [251, 196] on button at bounding box center [249, 193] width 15 height 13
click at [90, 214] on div "barra" at bounding box center [84, 226] width 72 height 36
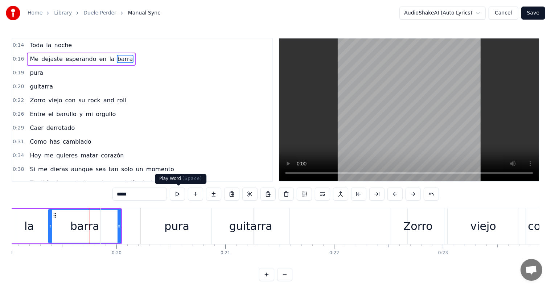
click at [181, 194] on button at bounding box center [177, 193] width 15 height 13
click at [141, 226] on div "pura" at bounding box center [177, 226] width 152 height 36
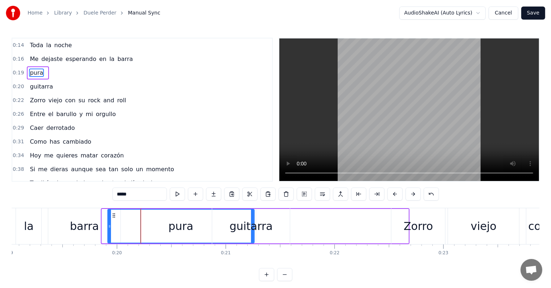
drag, startPoint x: 102, startPoint y: 223, endPoint x: 108, endPoint y: 232, distance: 11.3
click at [108, 232] on div at bounding box center [109, 226] width 3 height 33
click at [133, 195] on input "****" at bounding box center [139, 193] width 54 height 13
type input "*"
type input "*******"
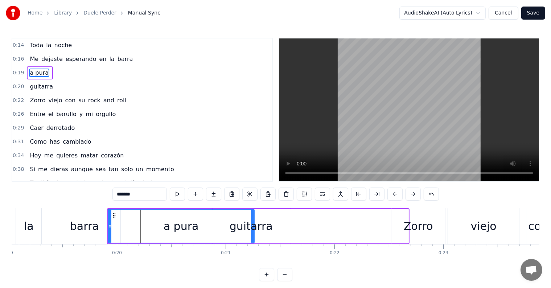
click at [162, 231] on div "a pura" at bounding box center [180, 226] width 145 height 33
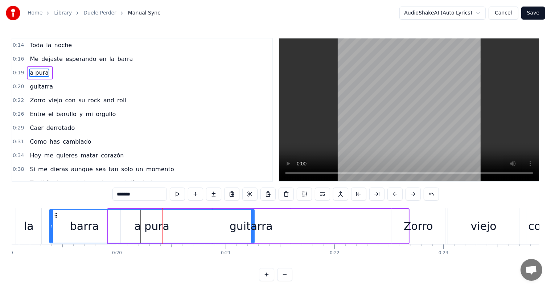
drag, startPoint x: 109, startPoint y: 226, endPoint x: 51, endPoint y: 225, distance: 58.4
click at [51, 225] on icon at bounding box center [51, 226] width 3 height 6
click at [177, 195] on button at bounding box center [177, 193] width 15 height 13
click at [143, 227] on div "a pura" at bounding box center [151, 226] width 35 height 16
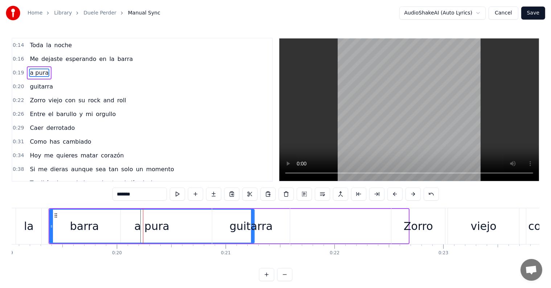
drag, startPoint x: 143, startPoint y: 227, endPoint x: 118, endPoint y: 229, distance: 25.5
click at [118, 229] on div "a pura" at bounding box center [152, 226] width 204 height 33
drag, startPoint x: 50, startPoint y: 226, endPoint x: 9, endPoint y: 223, distance: 41.0
click at [9, 223] on div "Home Library Duele Perder Manual Sync AudioShakeAI (Auto Lyrics) Cancel Save 0:…" at bounding box center [275, 140] width 551 height 281
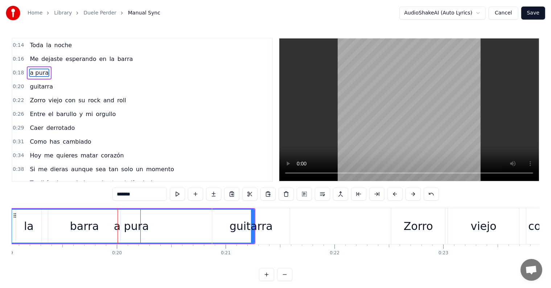
click at [177, 196] on button at bounding box center [177, 193] width 15 height 13
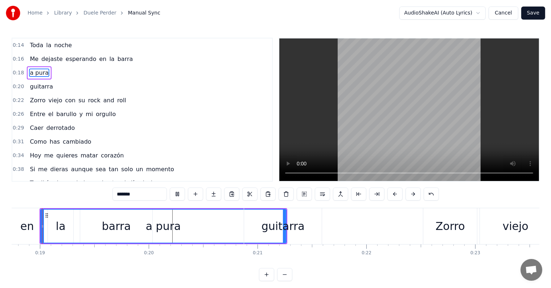
scroll to position [0, 2030]
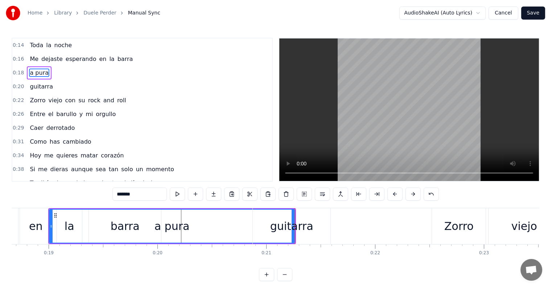
drag, startPoint x: 284, startPoint y: 228, endPoint x: 198, endPoint y: 228, distance: 85.9
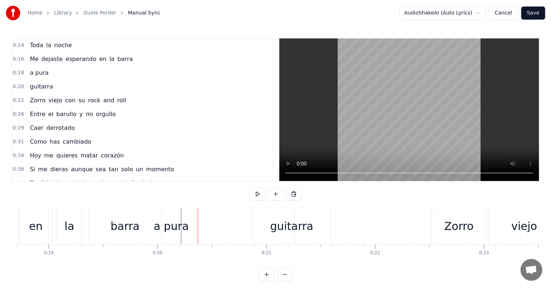
click at [108, 228] on div "a pura" at bounding box center [171, 226] width 245 height 36
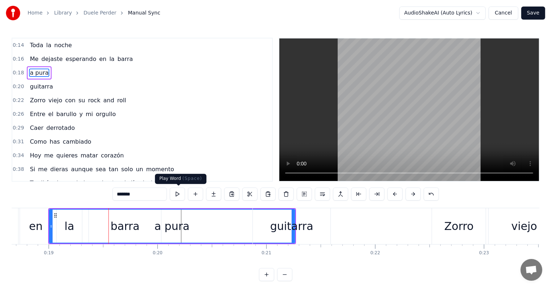
click at [173, 196] on button at bounding box center [177, 193] width 15 height 13
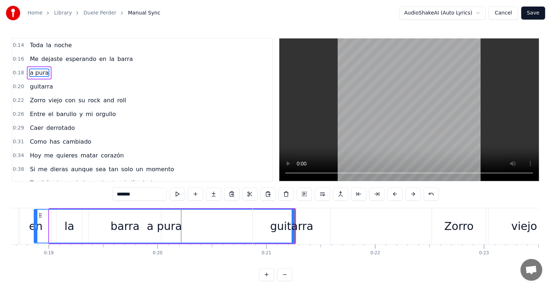
drag, startPoint x: 50, startPoint y: 225, endPoint x: 34, endPoint y: 225, distance: 16.0
click at [34, 225] on icon at bounding box center [35, 226] width 3 height 6
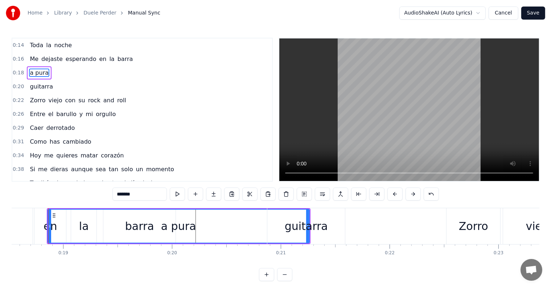
click at [283, 232] on div "guitarra" at bounding box center [306, 226] width 78 height 36
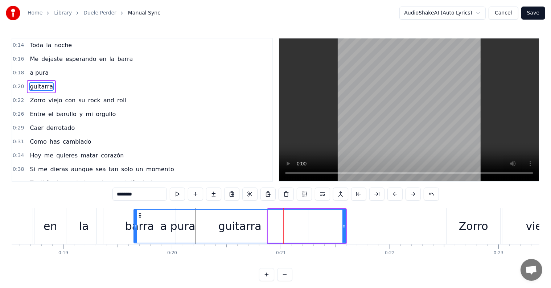
drag, startPoint x: 270, startPoint y: 226, endPoint x: 136, endPoint y: 215, distance: 134.6
click at [136, 215] on div at bounding box center [135, 226] width 3 height 33
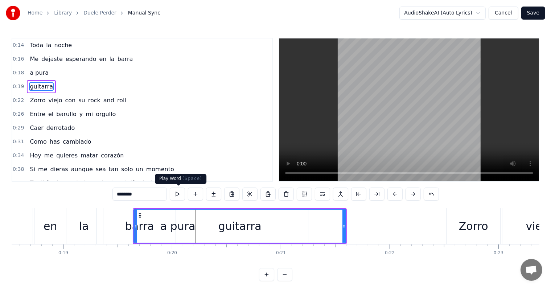
click at [176, 194] on button at bounding box center [177, 193] width 15 height 13
click at [409, 194] on button at bounding box center [412, 193] width 15 height 13
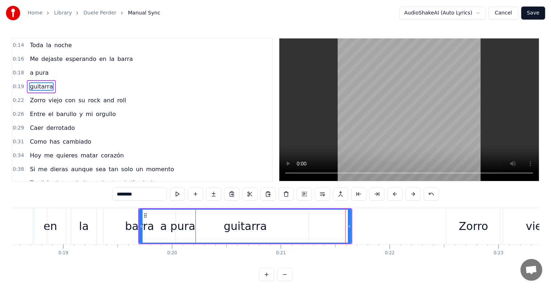
click at [409, 194] on button at bounding box center [412, 193] width 15 height 13
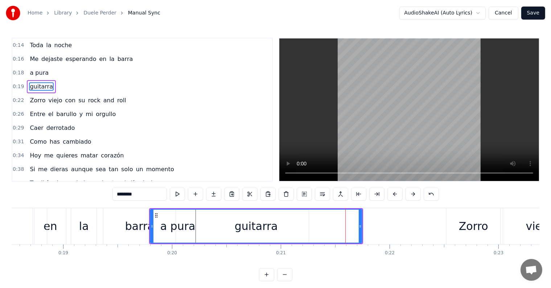
click at [409, 194] on button at bounding box center [412, 193] width 15 height 13
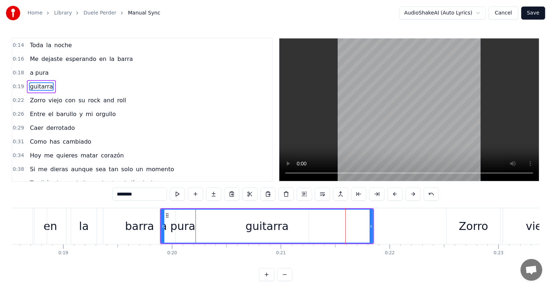
click at [409, 194] on button at bounding box center [412, 193] width 15 height 13
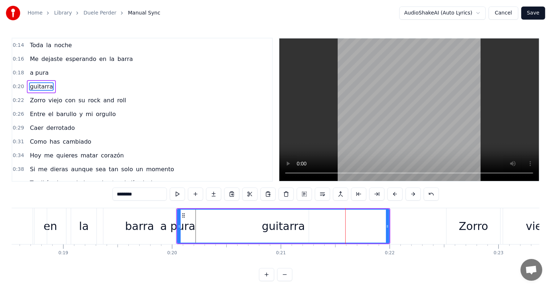
click at [409, 194] on button at bounding box center [412, 193] width 15 height 13
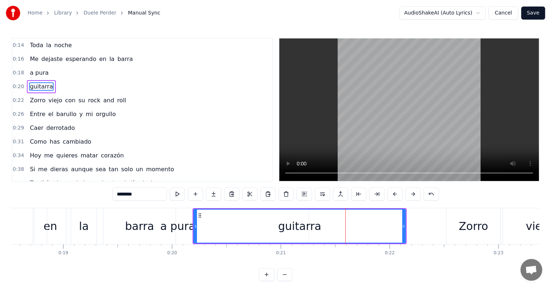
click at [409, 194] on button at bounding box center [412, 193] width 15 height 13
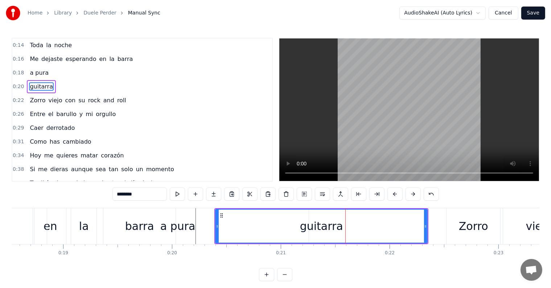
click at [409, 194] on button at bounding box center [412, 193] width 15 height 13
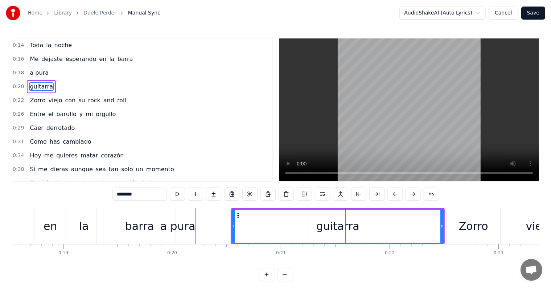
click at [175, 195] on button at bounding box center [177, 193] width 15 height 13
click at [179, 194] on button at bounding box center [177, 193] width 15 height 13
click at [38, 228] on div "en" at bounding box center [50, 226] width 32 height 36
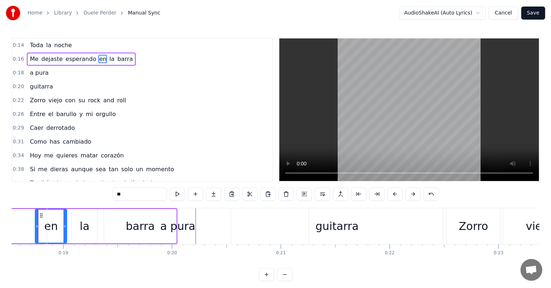
scroll to position [0, 2005]
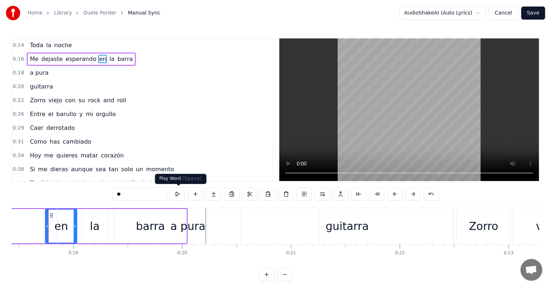
click at [174, 194] on button at bounding box center [177, 193] width 15 height 13
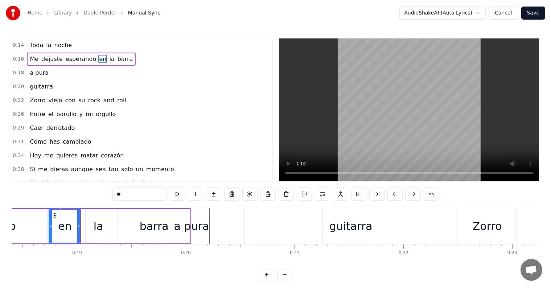
click at [102, 232] on div "a pura" at bounding box center [191, 226] width 261 height 36
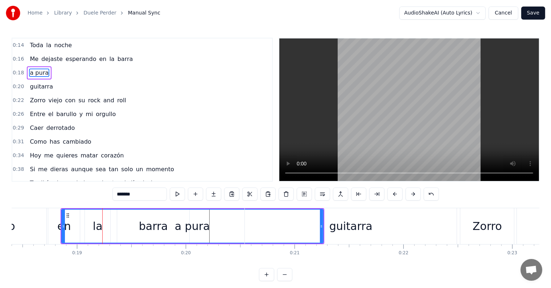
click at [178, 191] on button at bounding box center [177, 193] width 15 height 13
click at [176, 193] on button at bounding box center [177, 193] width 15 height 13
click at [180, 229] on div "a pura" at bounding box center [192, 226] width 35 height 16
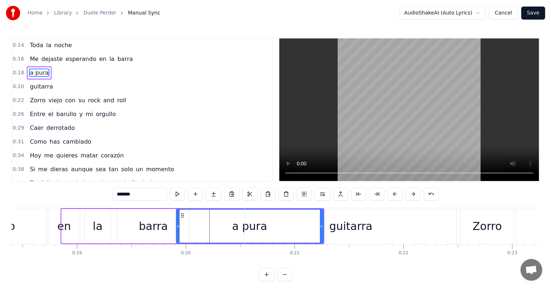
drag, startPoint x: 63, startPoint y: 226, endPoint x: 178, endPoint y: 241, distance: 115.6
click at [178, 241] on div at bounding box center [178, 226] width 3 height 33
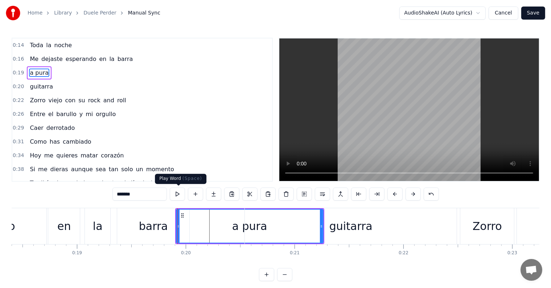
click at [178, 194] on button at bounding box center [177, 193] width 15 height 13
click at [338, 235] on div "guitarra" at bounding box center [351, 226] width 212 height 36
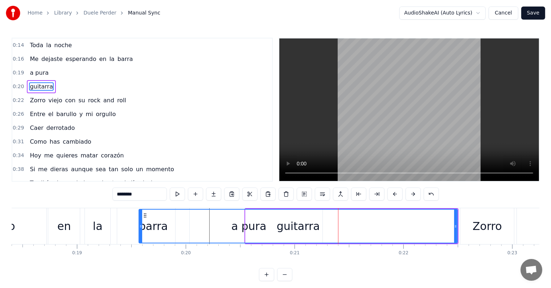
drag, startPoint x: 246, startPoint y: 228, endPoint x: 139, endPoint y: 226, distance: 106.6
click at [139, 226] on icon at bounding box center [140, 226] width 3 height 6
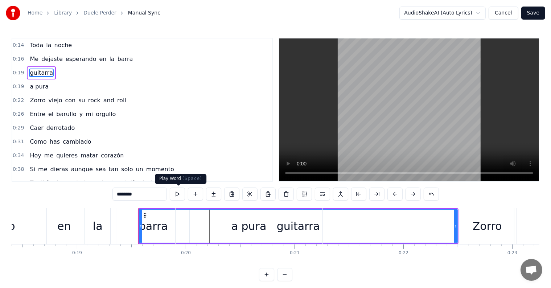
click at [177, 193] on button at bounding box center [177, 193] width 15 height 13
click at [178, 197] on button at bounding box center [177, 193] width 15 height 13
click at [284, 229] on div "a pura" at bounding box center [248, 226] width 147 height 36
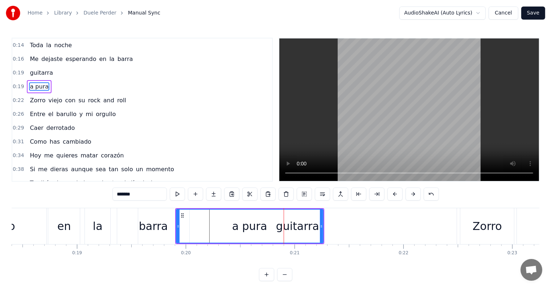
drag, startPoint x: 254, startPoint y: 232, endPoint x: 226, endPoint y: 239, distance: 28.9
click at [236, 235] on div "a pura" at bounding box center [250, 226] width 146 height 33
click at [176, 228] on div "a pura" at bounding box center [250, 226] width 148 height 34
drag, startPoint x: 177, startPoint y: 226, endPoint x: 169, endPoint y: 228, distance: 8.5
click at [169, 228] on icon at bounding box center [169, 226] width 3 height 6
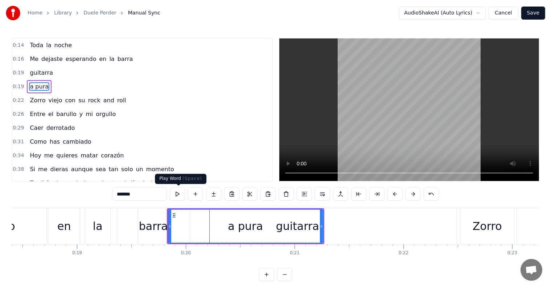
click at [178, 198] on button at bounding box center [177, 193] width 15 height 13
click at [298, 227] on div "a pura" at bounding box center [245, 226] width 154 height 33
click at [285, 229] on div "a pura" at bounding box center [245, 226] width 154 height 33
click at [313, 233] on div "a pura" at bounding box center [245, 226] width 154 height 33
click at [321, 228] on icon at bounding box center [321, 226] width 3 height 6
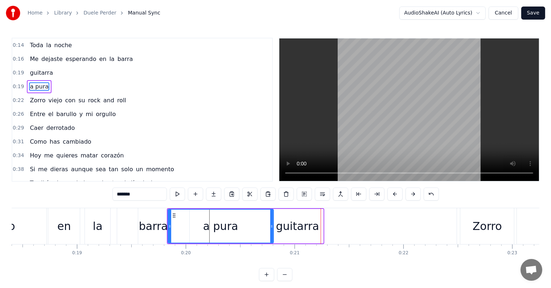
drag, startPoint x: 321, startPoint y: 228, endPoint x: 272, endPoint y: 228, distance: 49.7
click at [272, 228] on icon at bounding box center [271, 226] width 3 height 6
click at [319, 225] on div "guitarra" at bounding box center [297, 226] width 318 height 36
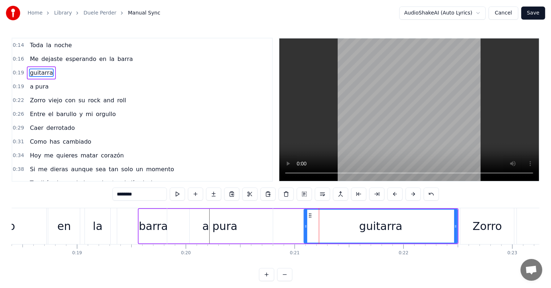
drag, startPoint x: 140, startPoint y: 226, endPoint x: 305, endPoint y: 244, distance: 165.9
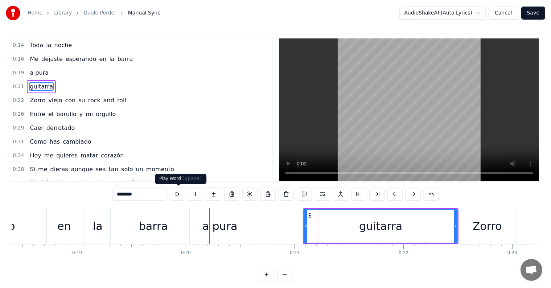
click at [179, 194] on button at bounding box center [177, 193] width 15 height 13
click at [133, 223] on div "barra" at bounding box center [153, 226] width 72 height 36
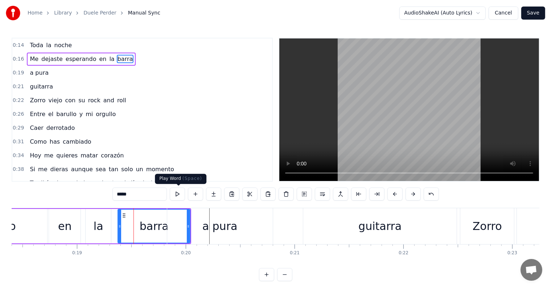
click at [176, 196] on button at bounding box center [177, 193] width 15 height 13
click at [197, 215] on div "a pura" at bounding box center [220, 226] width 106 height 36
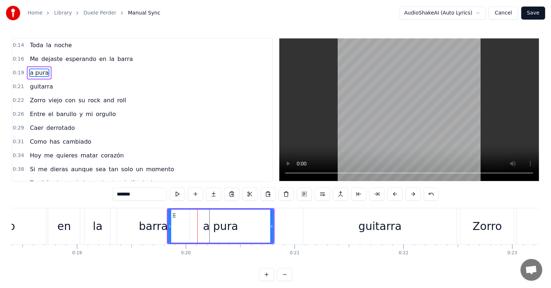
click at [178, 196] on button at bounding box center [177, 193] width 15 height 13
click at [393, 194] on button at bounding box center [394, 193] width 15 height 13
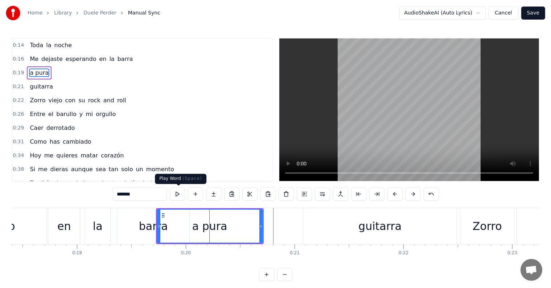
click at [176, 196] on button at bounding box center [177, 193] width 15 height 13
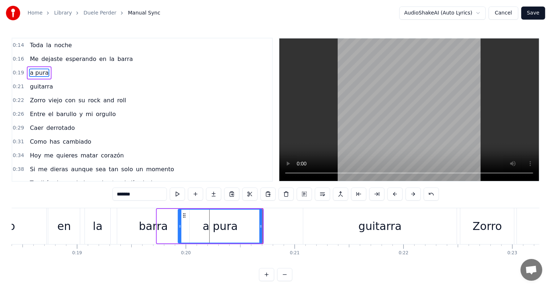
drag, startPoint x: 157, startPoint y: 225, endPoint x: 178, endPoint y: 228, distance: 21.2
click at [178, 228] on icon at bounding box center [179, 226] width 3 height 6
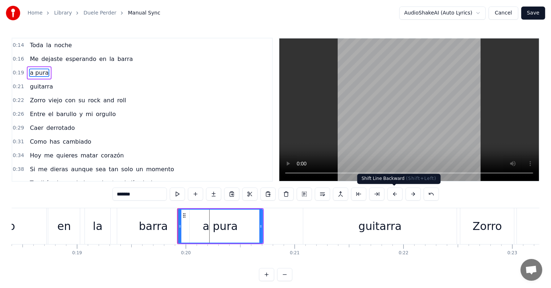
click at [393, 195] on button at bounding box center [394, 193] width 15 height 13
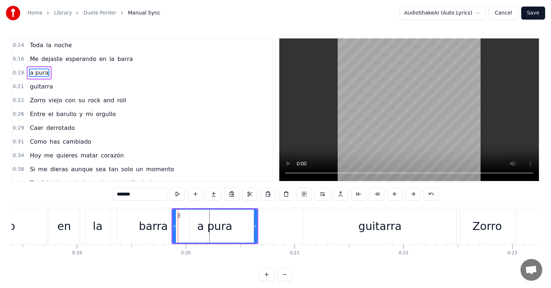
click at [393, 195] on button at bounding box center [394, 193] width 15 height 13
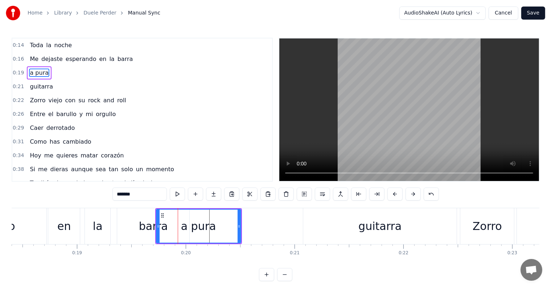
click at [92, 235] on div "la" at bounding box center [97, 226] width 25 height 36
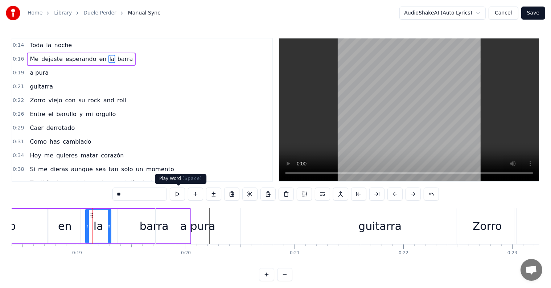
click at [175, 194] on button at bounding box center [177, 193] width 15 height 13
click at [157, 241] on div "a pura" at bounding box center [198, 226] width 84 height 36
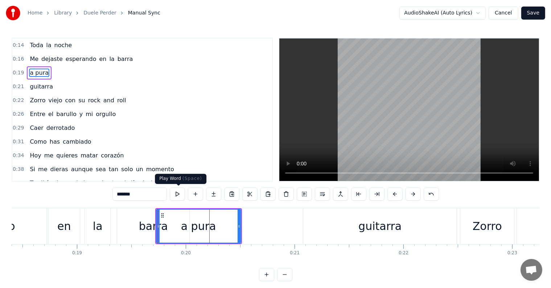
click at [179, 197] on button at bounding box center [177, 193] width 15 height 13
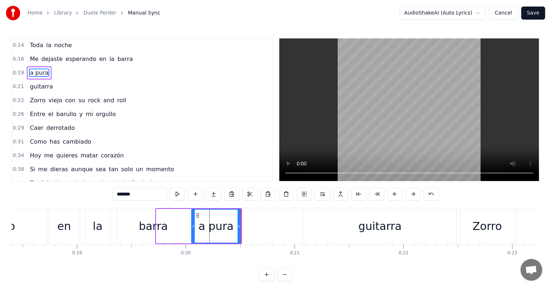
drag, startPoint x: 158, startPoint y: 225, endPoint x: 193, endPoint y: 231, distance: 35.7
click at [193, 231] on div at bounding box center [193, 226] width 3 height 33
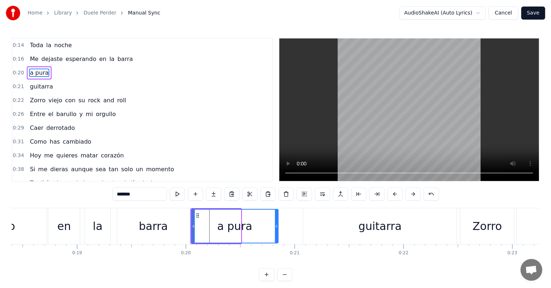
drag, startPoint x: 239, startPoint y: 227, endPoint x: 277, endPoint y: 226, distance: 37.3
click at [277, 226] on icon at bounding box center [276, 226] width 3 height 6
click at [137, 216] on div "barra" at bounding box center [153, 226] width 72 height 36
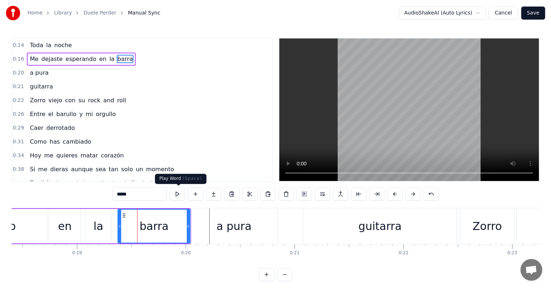
click at [173, 197] on button at bounding box center [177, 193] width 15 height 13
click at [194, 222] on div "a pura" at bounding box center [234, 226] width 87 height 36
type input "*******"
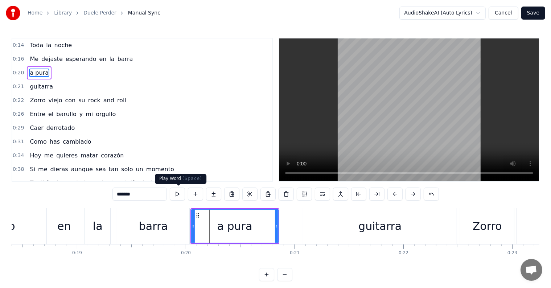
click at [177, 195] on button at bounding box center [177, 193] width 15 height 13
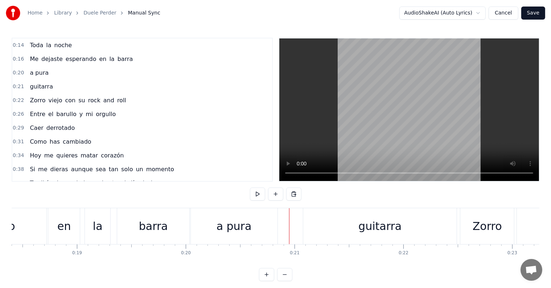
click at [258, 197] on button at bounding box center [257, 193] width 15 height 13
click at [259, 197] on button at bounding box center [257, 193] width 15 height 13
click at [381, 232] on div "guitarra" at bounding box center [379, 226] width 43 height 16
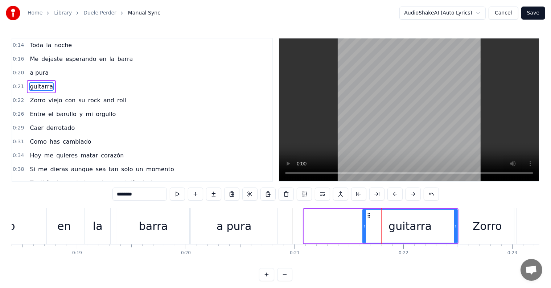
drag, startPoint x: 305, startPoint y: 225, endPoint x: 364, endPoint y: 233, distance: 60.3
click at [364, 233] on div at bounding box center [364, 226] width 3 height 33
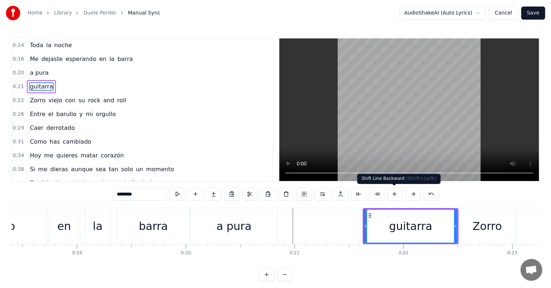
click at [394, 196] on button at bounding box center [394, 193] width 15 height 13
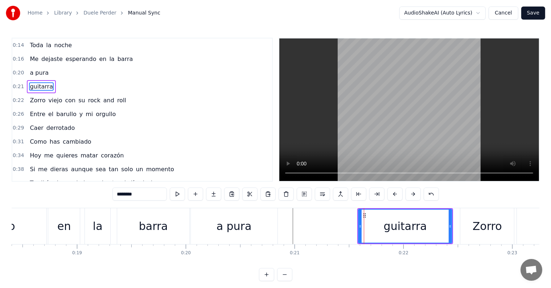
click at [394, 196] on button at bounding box center [394, 193] width 15 height 13
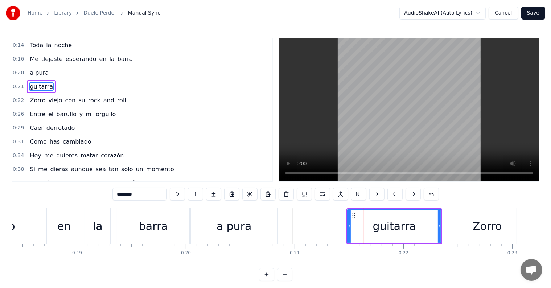
click at [394, 196] on button at bounding box center [394, 193] width 15 height 13
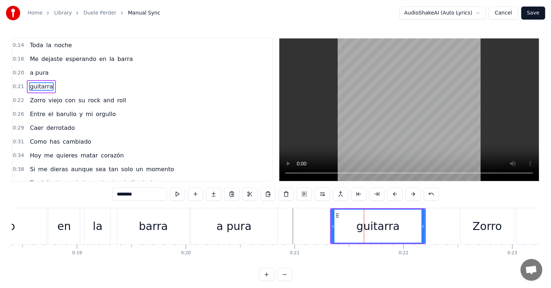
click at [394, 196] on button at bounding box center [394, 193] width 15 height 13
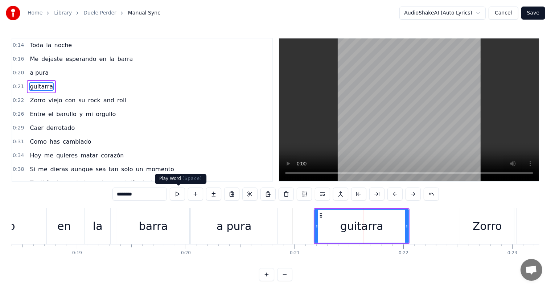
click at [177, 194] on button at bounding box center [177, 193] width 15 height 13
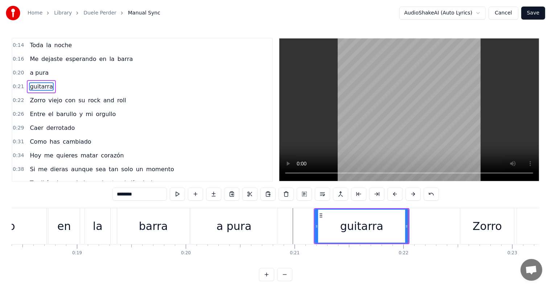
click at [177, 194] on button at bounding box center [177, 193] width 15 height 13
click at [390, 195] on button at bounding box center [394, 193] width 15 height 13
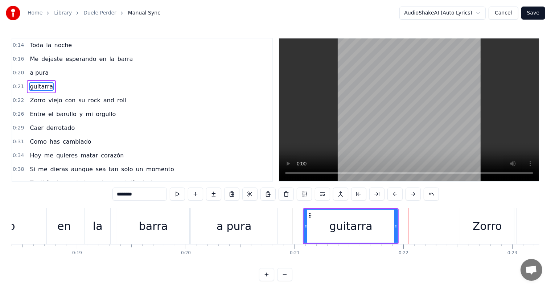
click at [390, 195] on button at bounding box center [394, 193] width 15 height 13
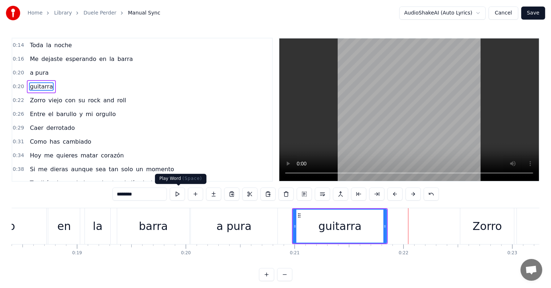
click at [177, 195] on button at bounding box center [177, 193] width 15 height 13
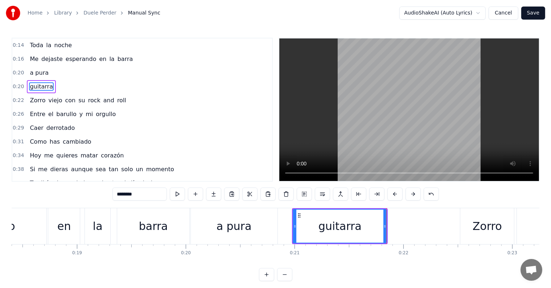
click at [177, 195] on button at bounding box center [177, 193] width 15 height 13
click at [393, 195] on button at bounding box center [394, 193] width 15 height 13
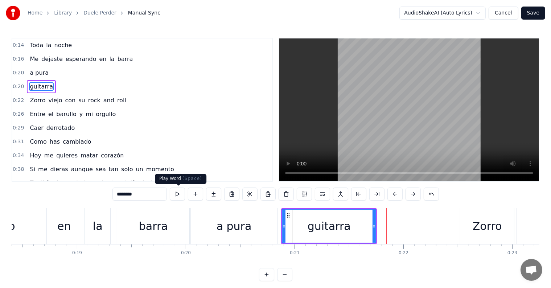
click at [178, 193] on button at bounding box center [177, 193] width 15 height 13
click at [175, 218] on div "barra" at bounding box center [153, 226] width 72 height 36
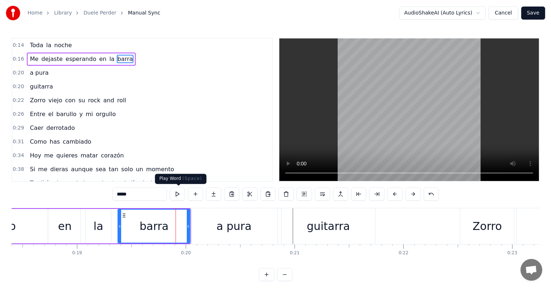
click at [179, 194] on button at bounding box center [177, 193] width 15 height 13
click at [198, 207] on div "0:14 Toda la noche 0:16 Me dejaste esperando en la barra 0:20 a pura 0:20 guita…" at bounding box center [276, 159] width 528 height 243
click at [199, 218] on div "a pura" at bounding box center [234, 226] width 87 height 36
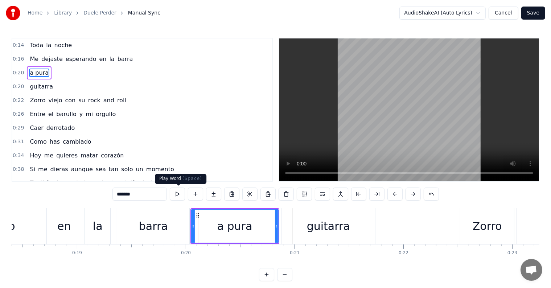
click at [177, 194] on button at bounding box center [177, 193] width 15 height 13
click at [281, 224] on div "guitarra" at bounding box center [328, 226] width 94 height 36
type input "********"
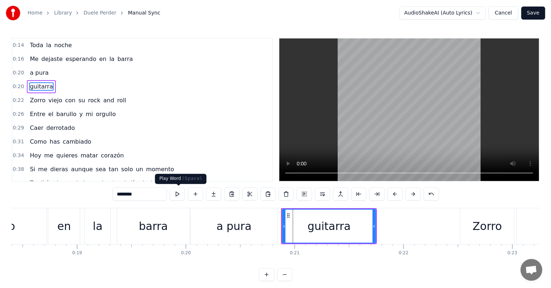
click at [178, 194] on button at bounding box center [177, 193] width 15 height 13
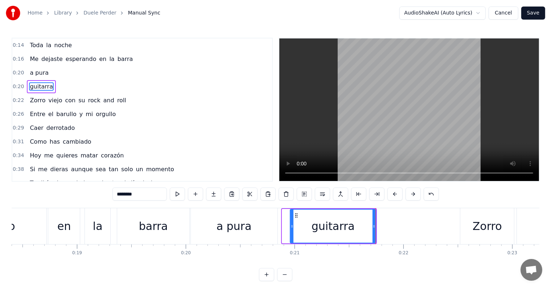
drag, startPoint x: 284, startPoint y: 229, endPoint x: 292, endPoint y: 229, distance: 8.3
click at [292, 229] on div at bounding box center [291, 226] width 3 height 33
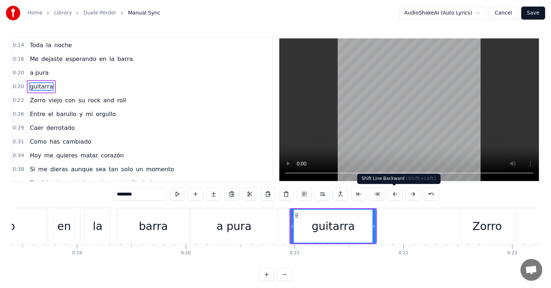
click at [394, 195] on button at bounding box center [394, 193] width 15 height 13
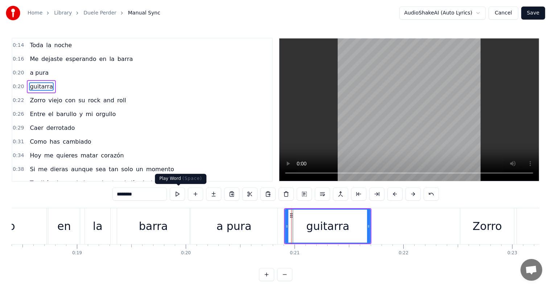
click at [181, 190] on button at bounding box center [177, 193] width 15 height 13
click at [177, 197] on button at bounding box center [177, 193] width 15 height 13
click at [370, 231] on div at bounding box center [370, 226] width 0 height 36
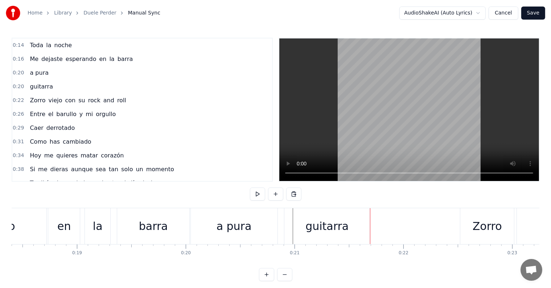
click at [255, 195] on button at bounding box center [257, 193] width 15 height 13
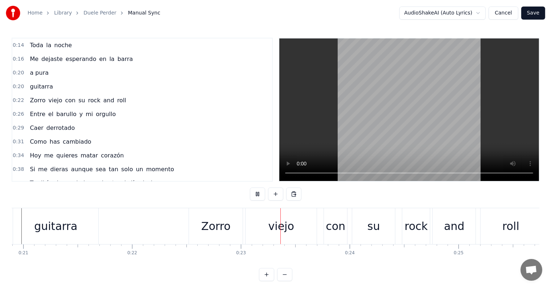
click at [255, 195] on button at bounding box center [257, 193] width 15 height 13
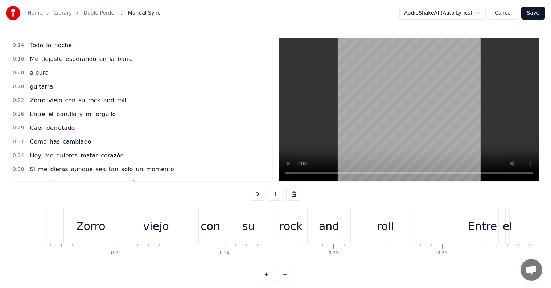
scroll to position [0, 2396]
click at [256, 195] on button at bounding box center [257, 193] width 15 height 13
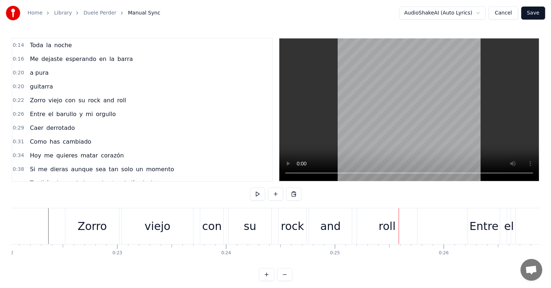
click at [256, 195] on button at bounding box center [257, 193] width 15 height 13
click at [257, 196] on button at bounding box center [257, 193] width 15 height 13
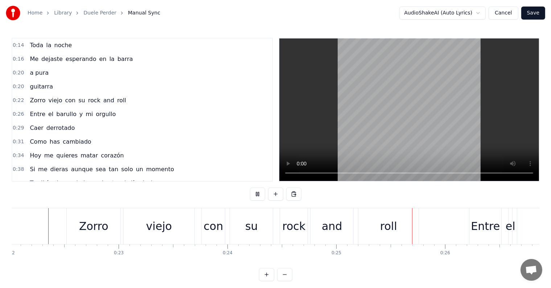
click at [257, 196] on button at bounding box center [257, 193] width 15 height 13
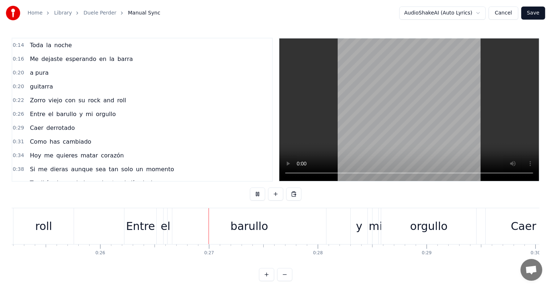
click at [257, 196] on button at bounding box center [257, 193] width 15 height 13
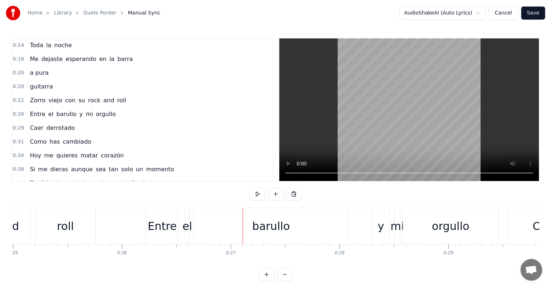
scroll to position [0, 2711]
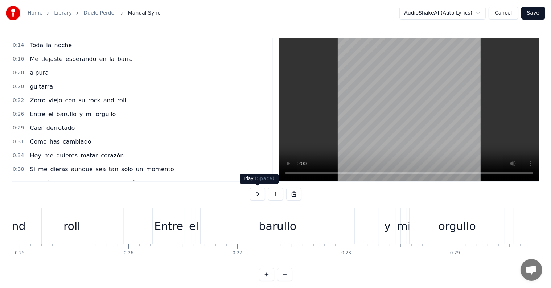
click at [257, 194] on button at bounding box center [257, 193] width 15 height 13
click at [273, 226] on div "barullo" at bounding box center [277, 226] width 38 height 16
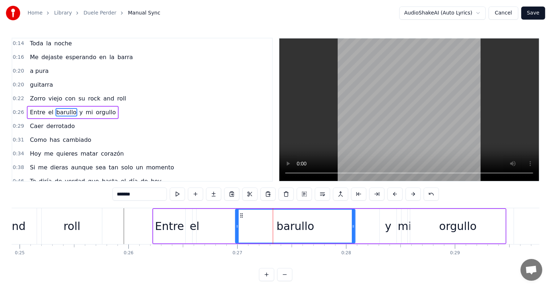
drag, startPoint x: 202, startPoint y: 229, endPoint x: 236, endPoint y: 231, distance: 34.1
click at [236, 231] on div at bounding box center [237, 226] width 3 height 33
click at [393, 195] on button at bounding box center [394, 193] width 15 height 13
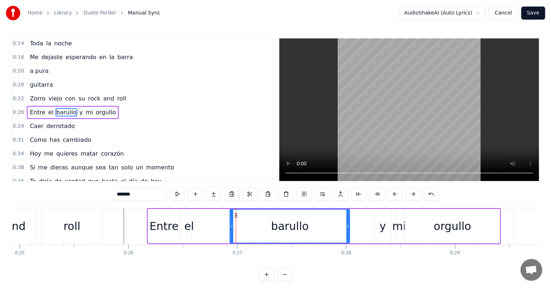
click at [393, 195] on button at bounding box center [394, 193] width 15 height 13
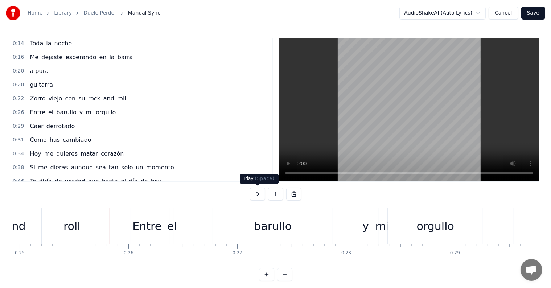
click at [257, 193] on button at bounding box center [257, 193] width 15 height 13
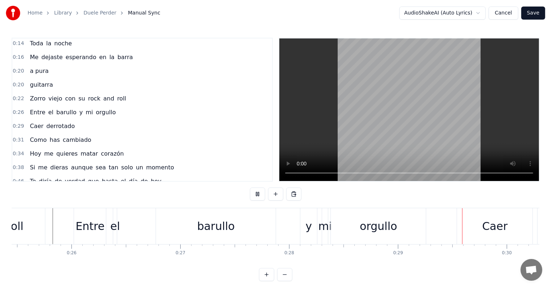
click at [257, 193] on button at bounding box center [257, 193] width 15 height 13
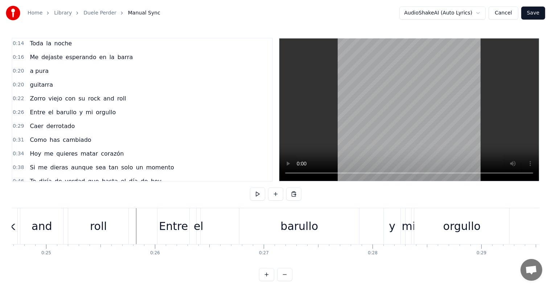
scroll to position [0, 2651]
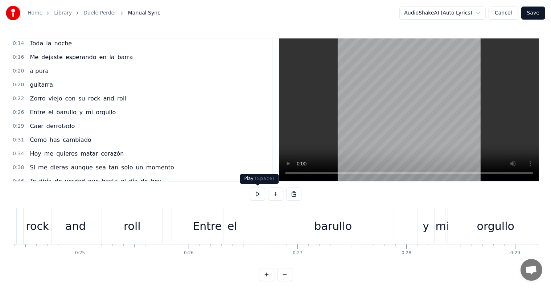
click at [257, 195] on button at bounding box center [257, 193] width 15 height 13
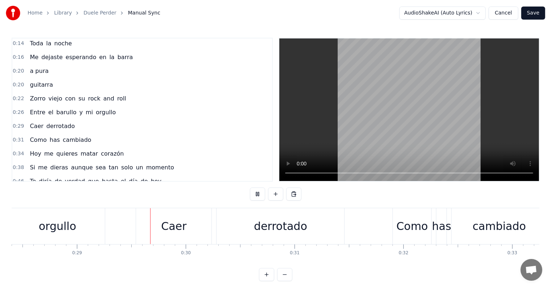
scroll to position [0, 3119]
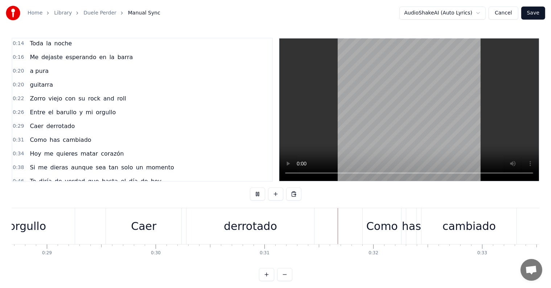
click at [257, 195] on button at bounding box center [257, 193] width 15 height 13
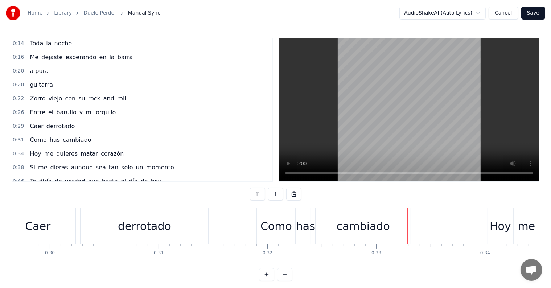
click at [257, 195] on button at bounding box center [257, 193] width 15 height 13
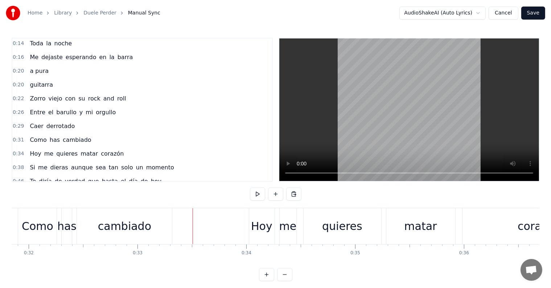
scroll to position [0, 3580]
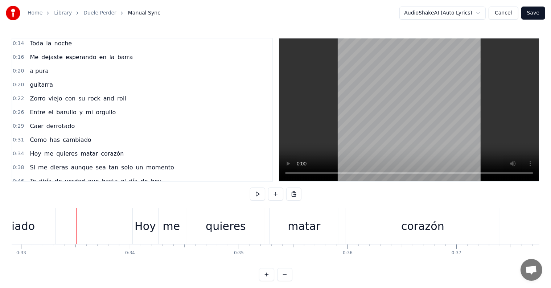
click at [257, 195] on button at bounding box center [257, 193] width 15 height 13
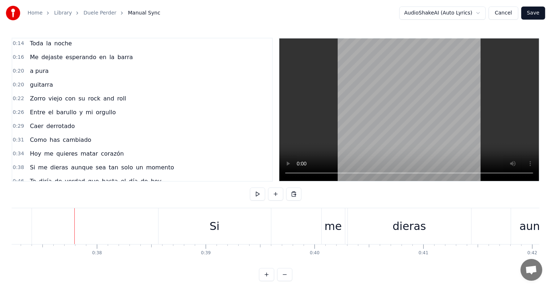
scroll to position [0, 4074]
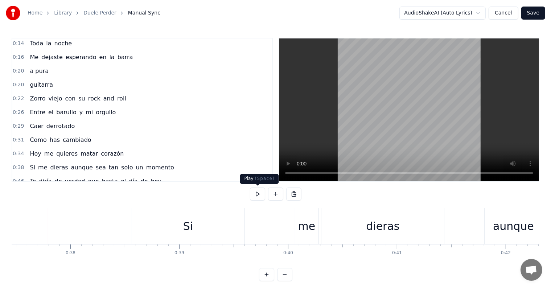
click at [257, 194] on button at bounding box center [257, 193] width 15 height 13
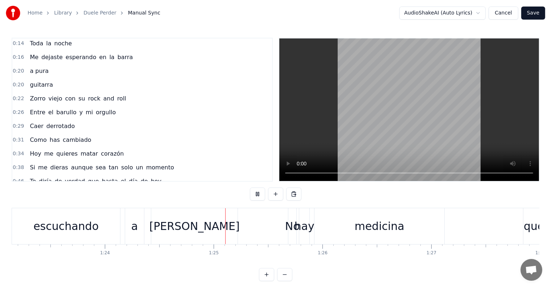
scroll to position [0, 9160]
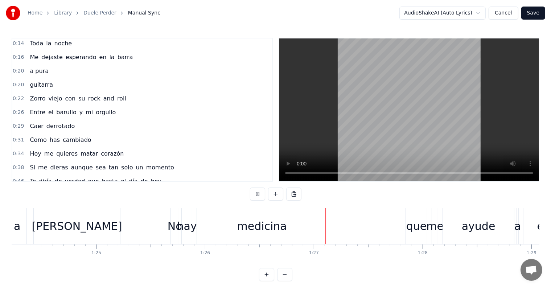
click at [257, 194] on button at bounding box center [257, 193] width 15 height 13
click at [50, 226] on div "[PERSON_NAME]" at bounding box center [77, 226] width 86 height 36
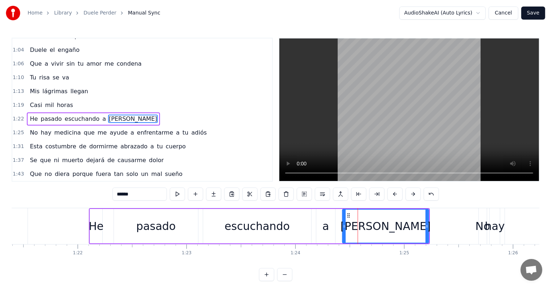
scroll to position [0, 8841]
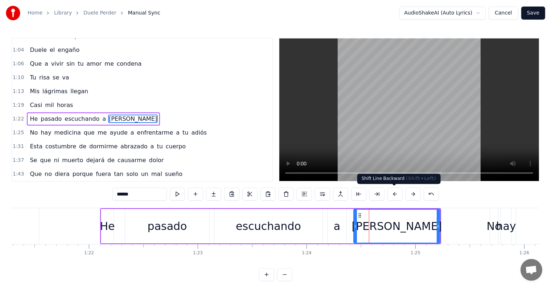
click at [393, 197] on button at bounding box center [394, 193] width 15 height 13
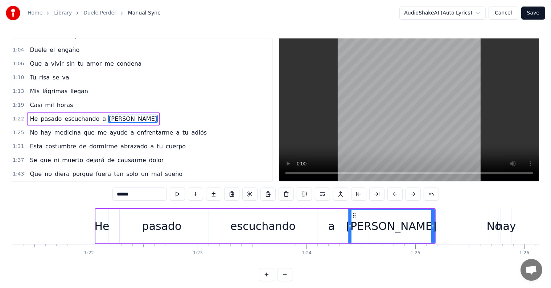
click at [393, 197] on button at bounding box center [394, 193] width 15 height 13
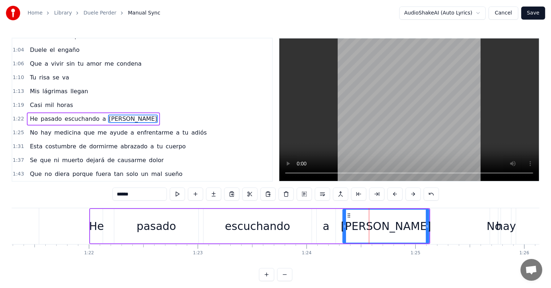
click at [393, 197] on button at bounding box center [394, 193] width 15 height 13
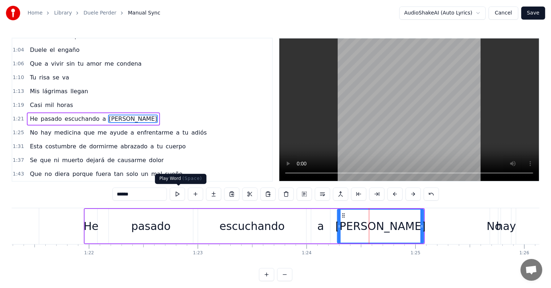
click at [178, 193] on button at bounding box center [177, 193] width 15 height 13
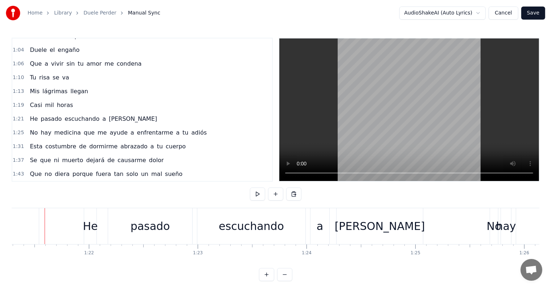
scroll to position [0, 8838]
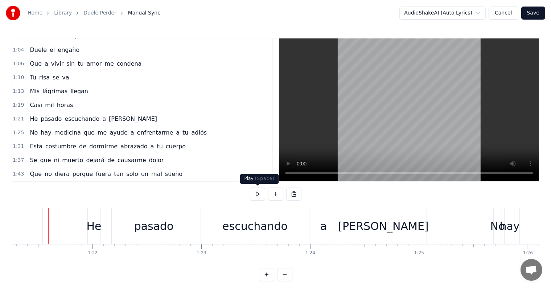
click at [258, 195] on button at bounding box center [257, 193] width 15 height 13
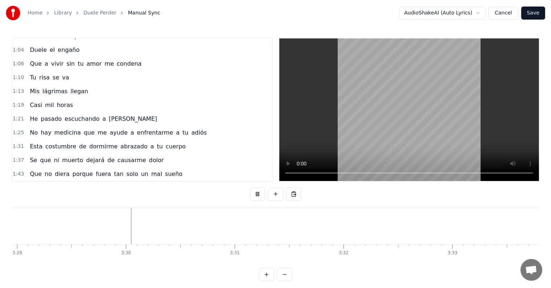
scroll to position [0, 22727]
click at [538, 12] on button "Save" at bounding box center [533, 13] width 24 height 13
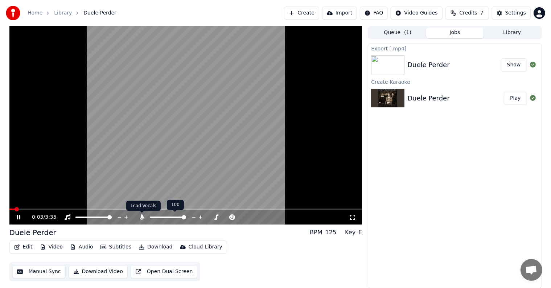
click at [142, 218] on icon at bounding box center [142, 217] width 4 height 6
click at [142, 218] on icon at bounding box center [141, 217] width 7 height 6
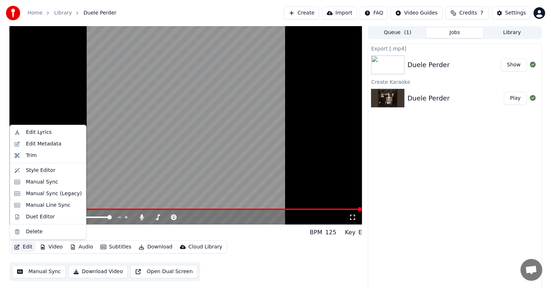
click at [22, 246] on button "Edit" at bounding box center [23, 247] width 24 height 10
click at [53, 143] on div "Edit Metadata" at bounding box center [44, 143] width 36 height 7
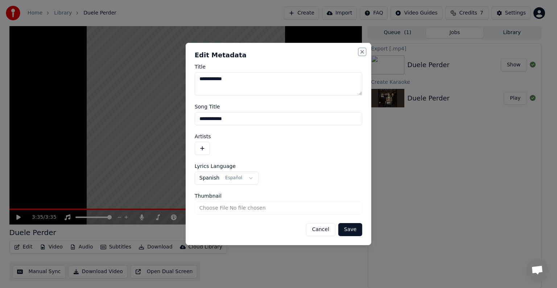
click at [362, 51] on button "Close" at bounding box center [362, 52] width 6 height 6
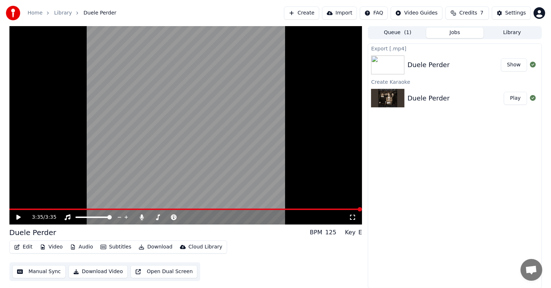
click at [58, 248] on button "Video" at bounding box center [51, 247] width 29 height 10
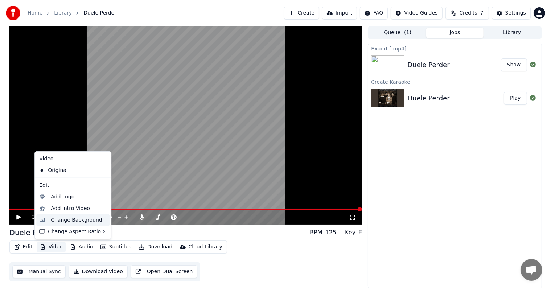
click at [62, 220] on div "Change Background" at bounding box center [76, 219] width 51 height 7
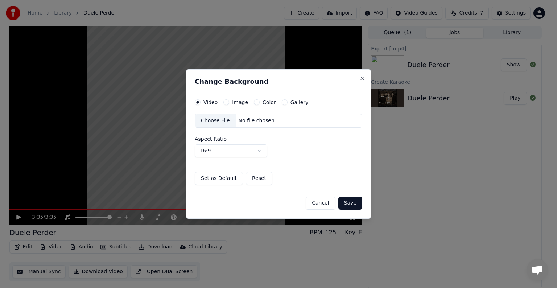
click at [255, 103] on button "Color" at bounding box center [257, 102] width 6 height 6
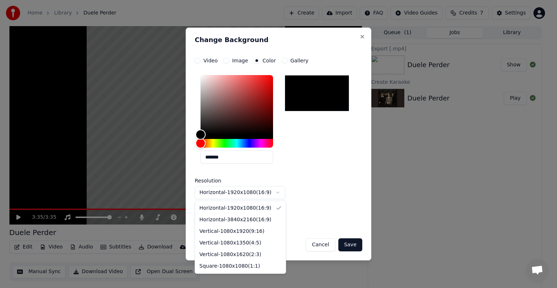
click at [278, 193] on body "**********" at bounding box center [275, 144] width 551 height 288
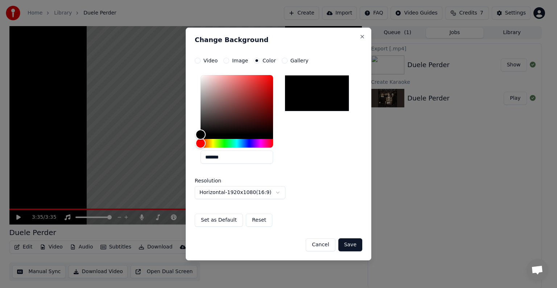
click at [198, 134] on body "**********" at bounding box center [275, 144] width 551 height 288
click at [330, 93] on div at bounding box center [317, 93] width 65 height 36
click at [252, 220] on button "Reset" at bounding box center [259, 220] width 26 height 13
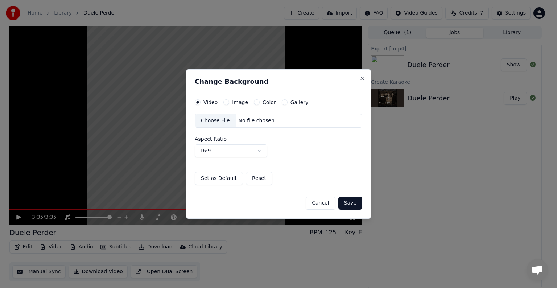
click at [255, 103] on button "Color" at bounding box center [257, 102] width 6 height 6
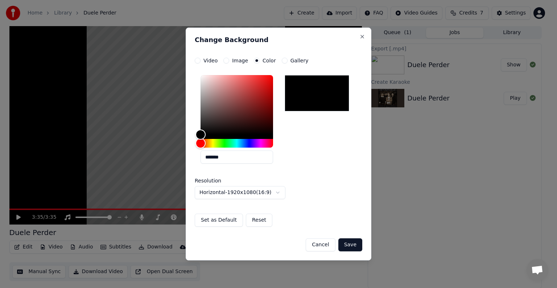
click at [221, 217] on button "Set as Default" at bounding box center [219, 220] width 48 height 13
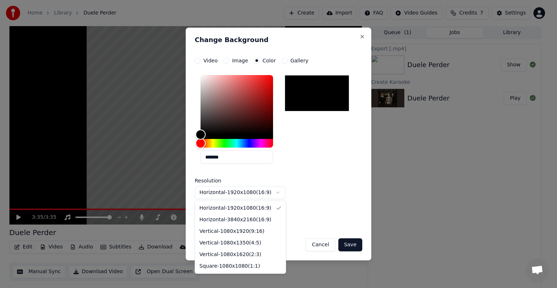
click at [278, 191] on body "**********" at bounding box center [275, 144] width 551 height 288
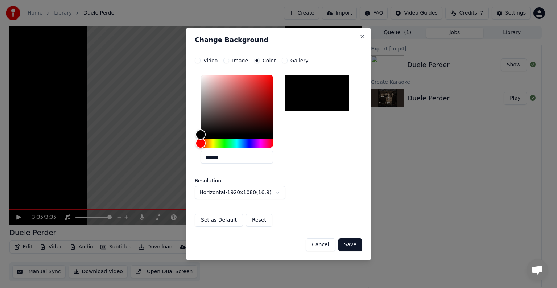
click at [225, 156] on body "**********" at bounding box center [275, 144] width 551 height 288
click at [212, 157] on input "*******" at bounding box center [236, 156] width 73 height 13
click at [201, 137] on div "Color" at bounding box center [201, 134] width 11 height 11
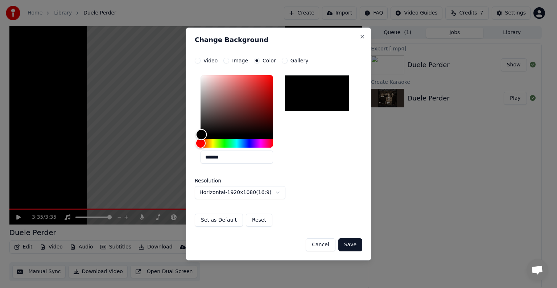
click at [201, 137] on div "Color" at bounding box center [201, 134] width 11 height 11
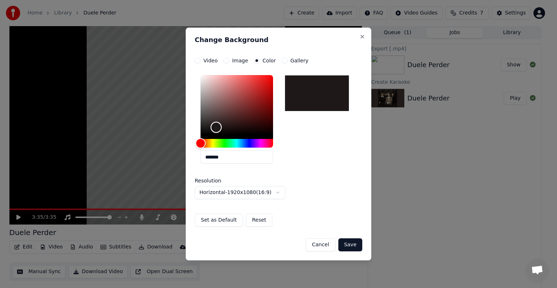
type input "*******"
drag, startPoint x: 201, startPoint y: 137, endPoint x: 217, endPoint y: 128, distance: 18.0
click at [217, 128] on div "Color" at bounding box center [216, 127] width 11 height 11
click at [252, 219] on button "Reset" at bounding box center [259, 220] width 26 height 13
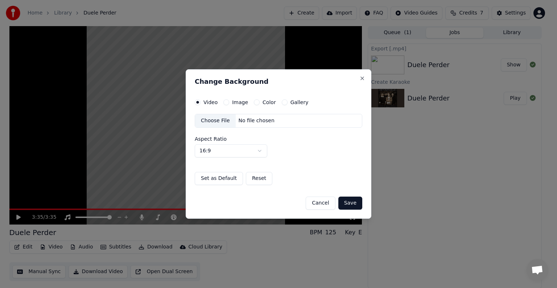
click at [255, 102] on button "Color" at bounding box center [257, 102] width 6 height 6
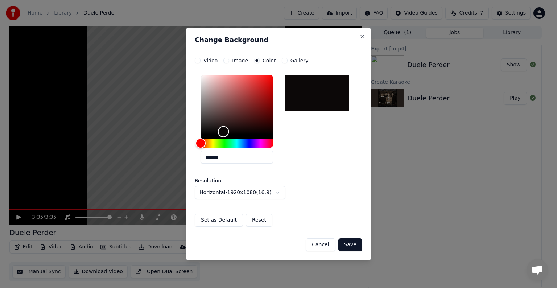
click at [223, 132] on div "Color" at bounding box center [236, 104] width 73 height 59
click at [236, 130] on div "Color" at bounding box center [236, 104] width 73 height 59
click at [254, 130] on div "Color" at bounding box center [236, 104] width 73 height 59
click at [264, 130] on div "Color" at bounding box center [236, 104] width 73 height 59
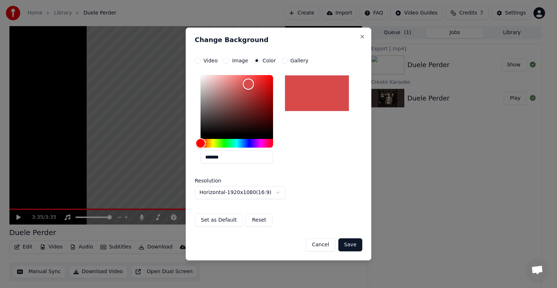
click at [248, 84] on div "Color" at bounding box center [236, 104] width 73 height 59
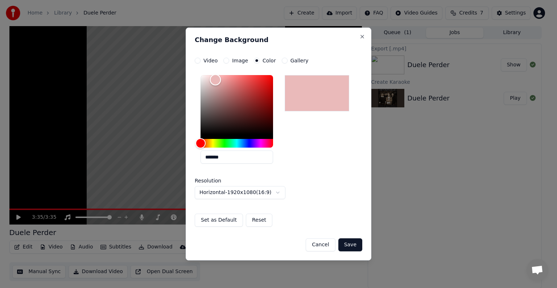
click at [215, 80] on div "Color" at bounding box center [236, 104] width 73 height 59
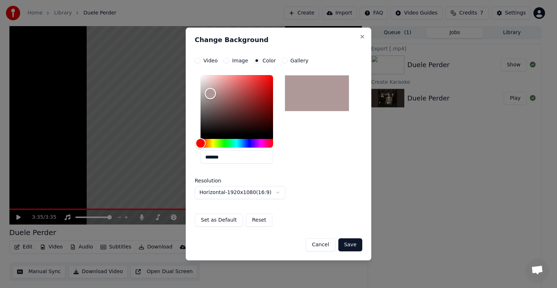
click at [210, 94] on div "Color" at bounding box center [236, 104] width 73 height 59
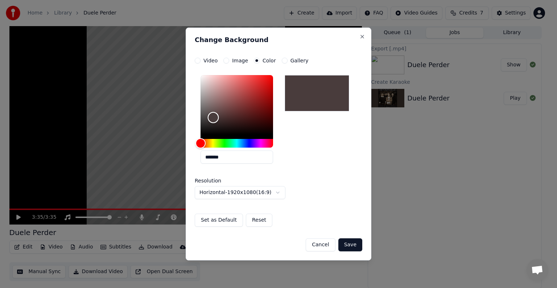
click at [213, 117] on div "Color" at bounding box center [236, 104] width 73 height 59
type input "*******"
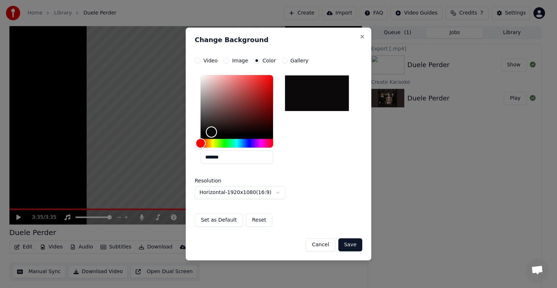
click at [211, 132] on div "Color" at bounding box center [236, 104] width 73 height 59
click at [221, 135] on div at bounding box center [236, 107] width 73 height 64
click at [251, 222] on button "Reset" at bounding box center [259, 220] width 26 height 13
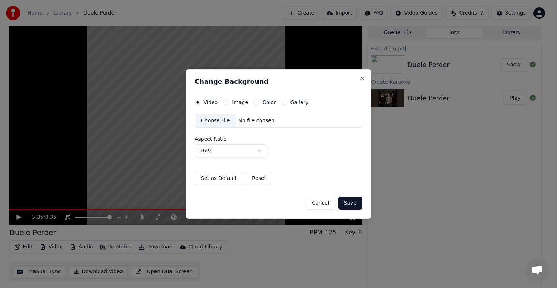
click at [355, 202] on button "Save" at bounding box center [350, 203] width 24 height 13
click at [356, 204] on button "Save" at bounding box center [350, 203] width 24 height 13
click at [225, 103] on button "Image" at bounding box center [226, 102] width 6 height 6
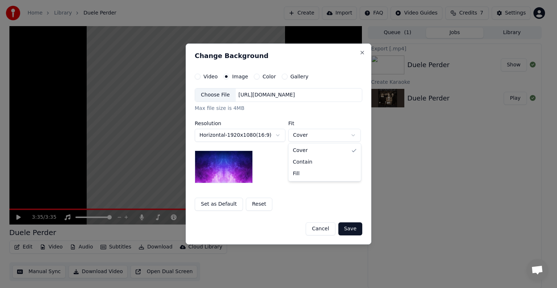
click at [351, 134] on body "**********" at bounding box center [275, 144] width 551 height 288
click at [353, 138] on body "**********" at bounding box center [275, 144] width 551 height 288
click at [353, 135] on body "**********" at bounding box center [275, 144] width 551 height 288
click at [354, 132] on body "**********" at bounding box center [275, 144] width 551 height 288
select select "*****"
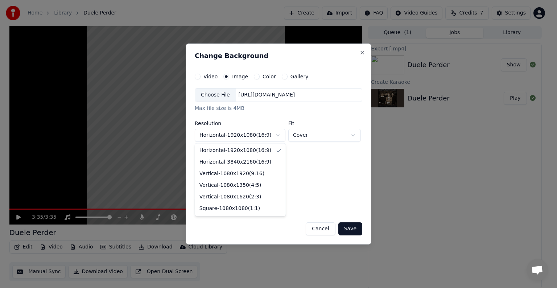
click at [278, 135] on body "**********" at bounding box center [275, 144] width 551 height 288
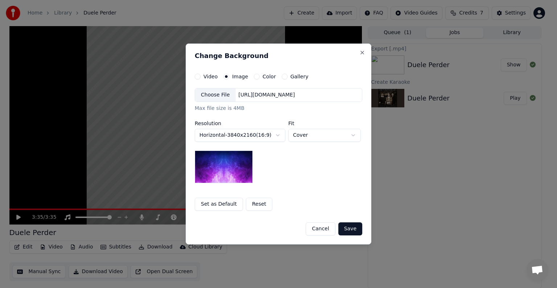
click at [278, 132] on body "**********" at bounding box center [275, 144] width 551 height 288
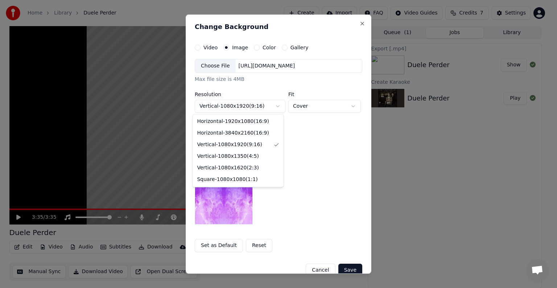
click at [276, 107] on body "**********" at bounding box center [275, 144] width 551 height 288
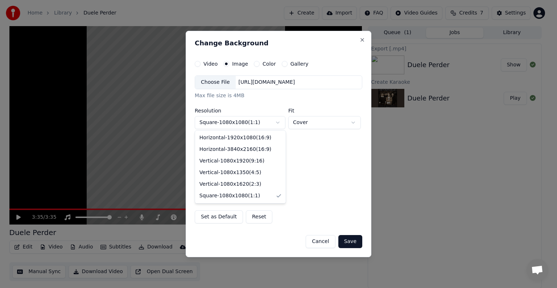
click at [277, 120] on body "**********" at bounding box center [275, 144] width 551 height 288
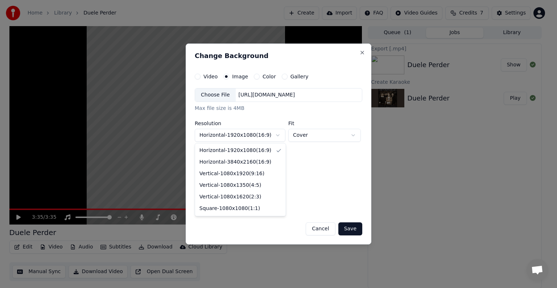
click at [278, 136] on body "**********" at bounding box center [275, 144] width 551 height 288
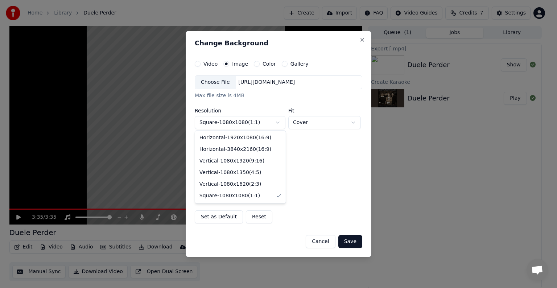
click at [278, 120] on body "**********" at bounding box center [275, 144] width 551 height 288
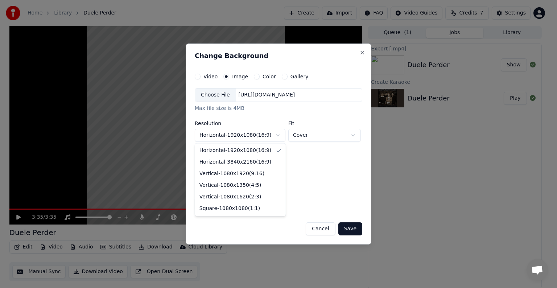
click at [276, 133] on body "**********" at bounding box center [275, 144] width 551 height 288
click at [276, 135] on body "**********" at bounding box center [275, 144] width 551 height 288
select select "*********"
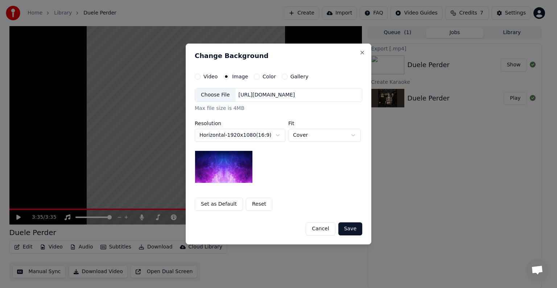
click at [261, 206] on button "Reset" at bounding box center [259, 204] width 26 height 13
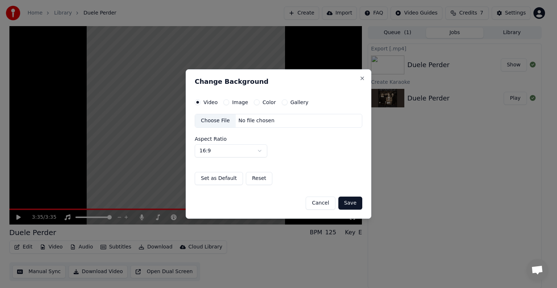
click at [347, 205] on button "Save" at bounding box center [350, 203] width 24 height 13
click at [227, 103] on button "Image" at bounding box center [226, 102] width 6 height 6
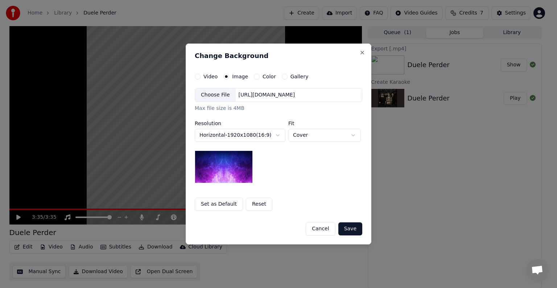
click at [255, 78] on button "Color" at bounding box center [257, 77] width 6 height 6
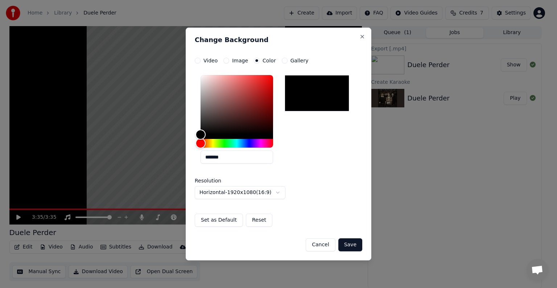
click at [353, 243] on button "Save" at bounding box center [350, 244] width 24 height 13
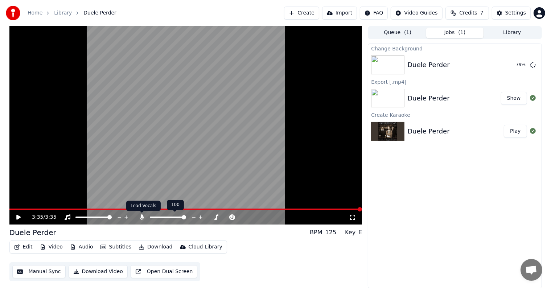
click at [141, 216] on icon at bounding box center [141, 217] width 7 height 6
click at [513, 65] on button "Play" at bounding box center [515, 64] width 23 height 13
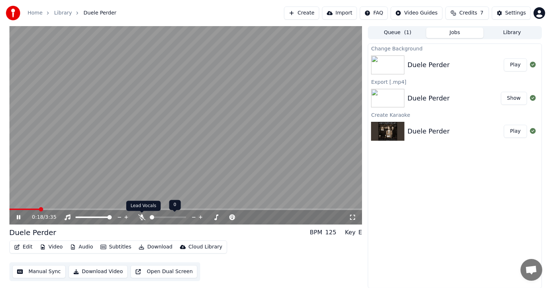
click at [143, 215] on icon at bounding box center [141, 217] width 7 height 6
click at [142, 216] on icon at bounding box center [142, 217] width 4 height 6
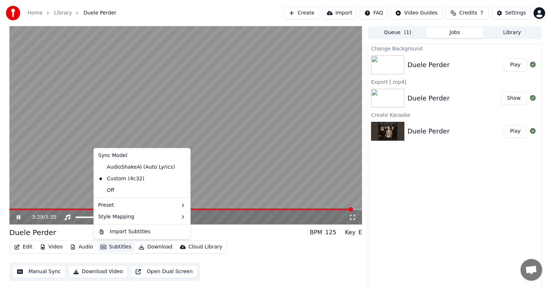
click at [110, 249] on button "Subtitles" at bounding box center [116, 247] width 37 height 10
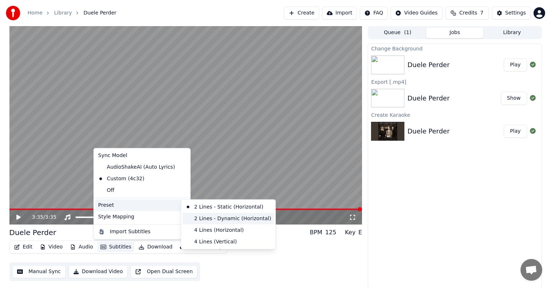
click at [204, 220] on div "2 Lines - Dynamic (Horizontal)" at bounding box center [227, 219] width 91 height 12
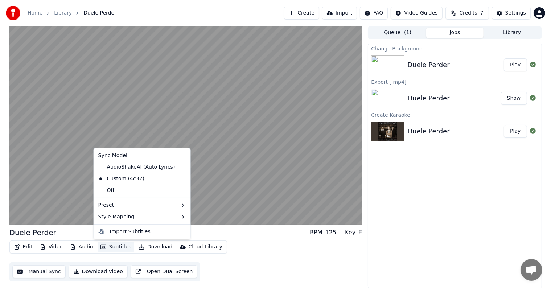
click at [116, 247] on button "Subtitles" at bounding box center [116, 247] width 37 height 10
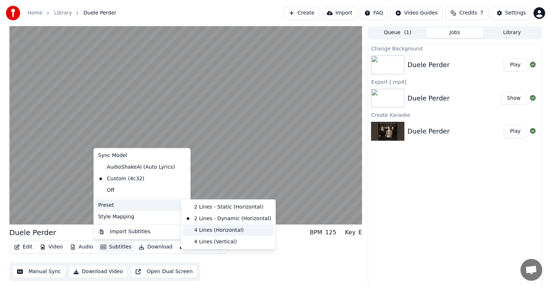
click at [189, 229] on div "4 Lines (Horizontal)" at bounding box center [227, 230] width 91 height 12
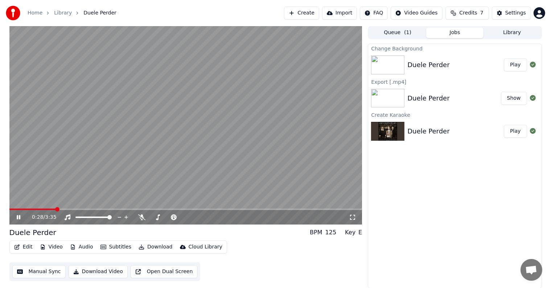
click at [12, 210] on div "0:28 / 3:35" at bounding box center [185, 217] width 353 height 15
click at [19, 216] on icon at bounding box center [19, 217] width 4 height 4
click at [12, 209] on span at bounding box center [33, 208] width 49 height 1
click at [19, 218] on icon at bounding box center [18, 217] width 4 height 5
click at [141, 215] on icon at bounding box center [141, 217] width 7 height 6
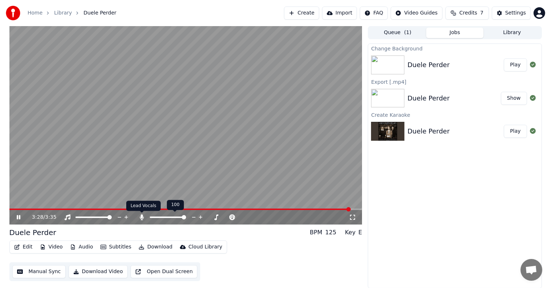
click at [141, 216] on icon at bounding box center [142, 217] width 4 height 6
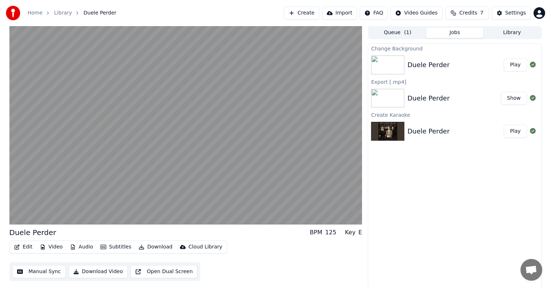
click at [103, 273] on button "Download Video" at bounding box center [98, 271] width 59 height 13
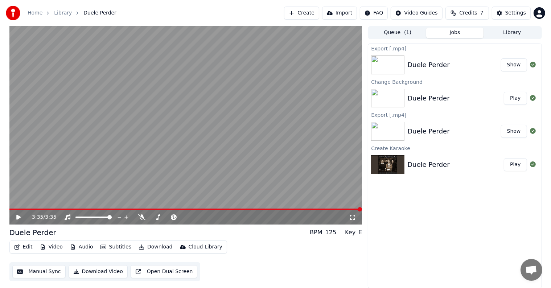
click at [510, 65] on button "Show" at bounding box center [514, 64] width 26 height 13
click at [112, 247] on button "Subtitles" at bounding box center [116, 247] width 37 height 10
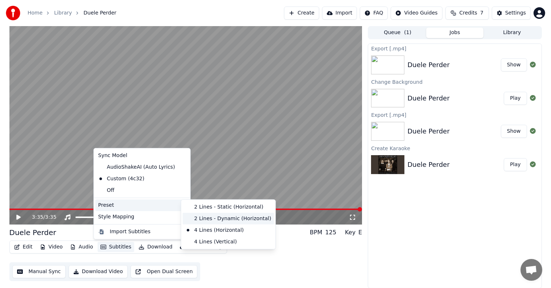
click at [191, 216] on div "2 Lines - Dynamic (Horizontal)" at bounding box center [227, 219] width 91 height 12
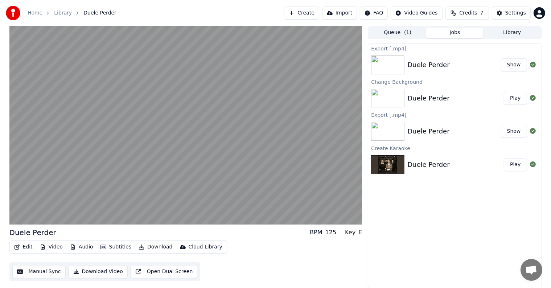
click at [108, 273] on button "Download Video" at bounding box center [98, 271] width 59 height 13
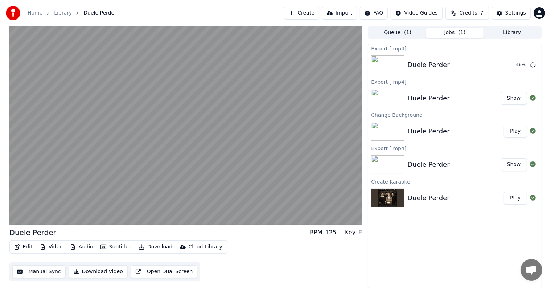
click at [403, 256] on div "Export [.mp4] Duele Perder 46 % Export [.mp4] Duele Perder Show Change Backgrou…" at bounding box center [455, 166] width 174 height 245
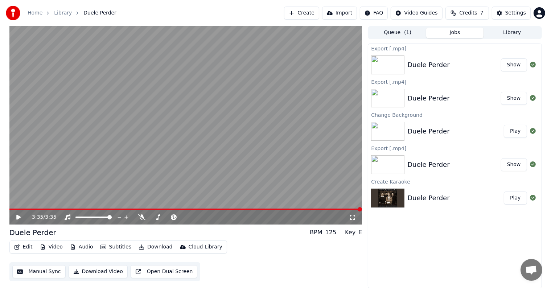
click at [510, 61] on button "Show" at bounding box center [514, 64] width 26 height 13
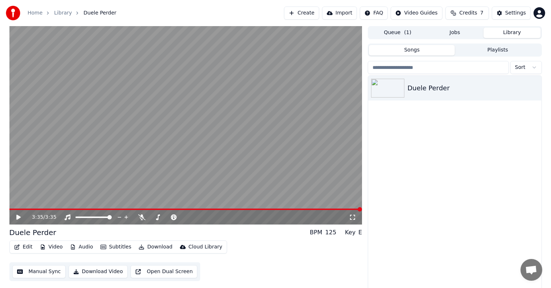
click at [515, 34] on button "Library" at bounding box center [511, 33] width 57 height 11
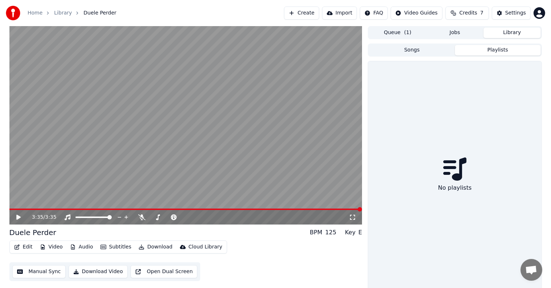
click at [505, 53] on button "Playlists" at bounding box center [498, 50] width 86 height 11
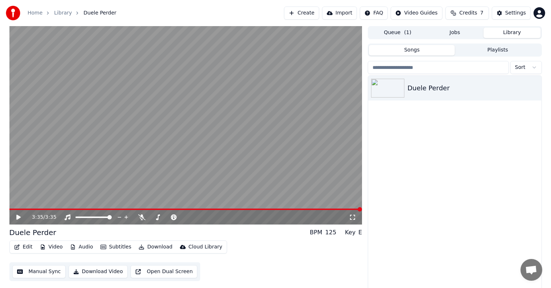
click at [431, 54] on button "Songs" at bounding box center [412, 50] width 86 height 11
click at [309, 13] on button "Create" at bounding box center [301, 13] width 35 height 13
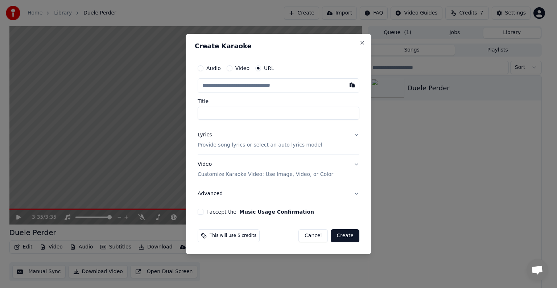
click at [337, 159] on button "Video Customize Karaoke Video: Use Image, Video, or Color" at bounding box center [279, 169] width 162 height 29
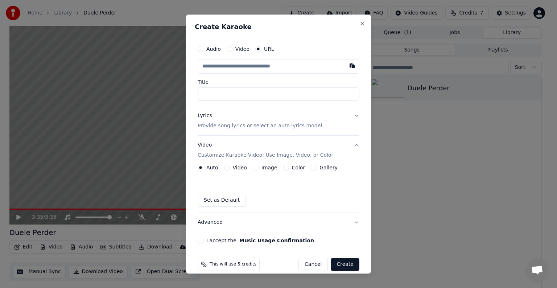
click at [273, 66] on input "text" at bounding box center [279, 66] width 162 height 15
click at [258, 68] on input "text" at bounding box center [279, 66] width 162 height 15
click at [349, 65] on button "button" at bounding box center [352, 65] width 15 height 13
type input "**********"
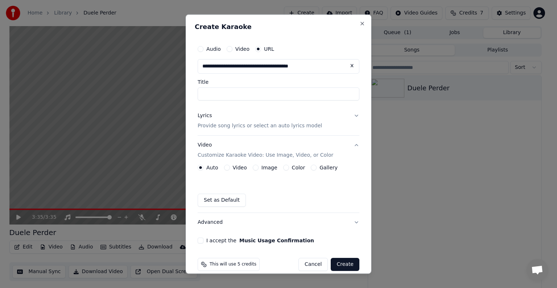
click at [349, 65] on button at bounding box center [352, 65] width 15 height 13
type input "**********"
click at [349, 65] on button "button" at bounding box center [352, 65] width 15 height 13
type input "**********"
click at [349, 116] on button "Lyrics Provide song lyrics or select an auto lyrics model" at bounding box center [279, 120] width 162 height 29
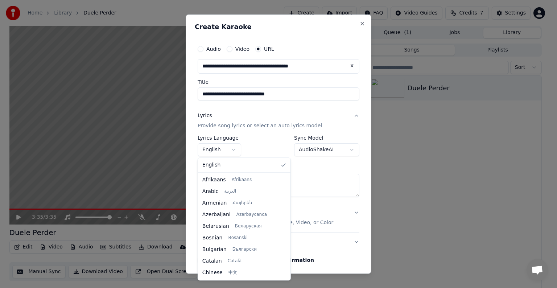
click at [233, 149] on body "**********" at bounding box center [275, 144] width 551 height 288
click at [285, 272] on div at bounding box center [287, 226] width 4 height 104
click at [286, 272] on div at bounding box center [287, 270] width 3 height 16
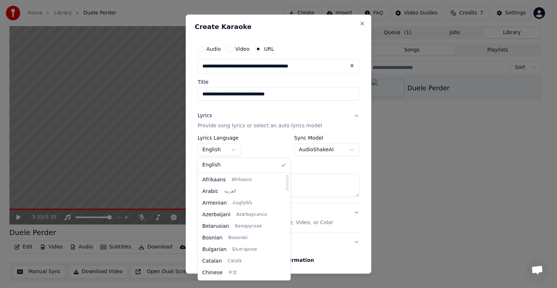
click at [285, 177] on div at bounding box center [287, 226] width 4 height 104
click at [285, 273] on div at bounding box center [287, 226] width 4 height 104
click at [286, 273] on div at bounding box center [287, 270] width 3 height 16
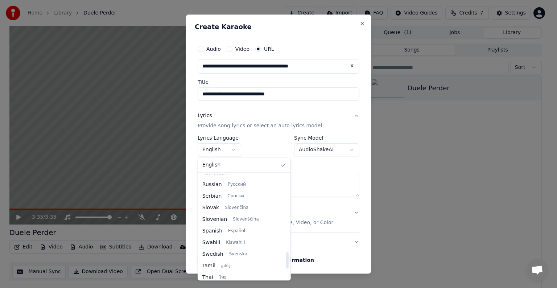
click at [285, 260] on div at bounding box center [287, 226] width 4 height 104
select select "**"
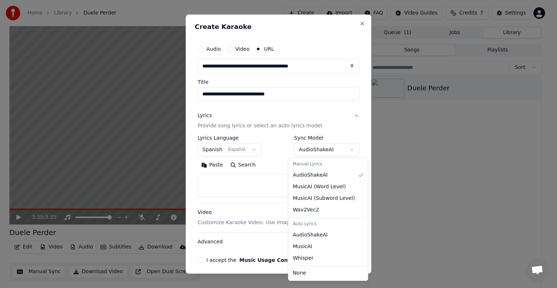
click at [343, 149] on body "**********" at bounding box center [275, 144] width 551 height 288
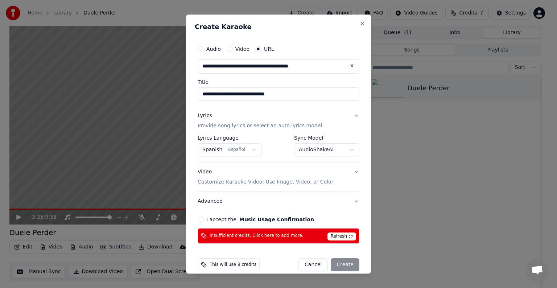
click at [340, 235] on span "Refresh" at bounding box center [341, 236] width 29 height 8
click at [200, 216] on button "I accept the Music Usage Confirmation" at bounding box center [201, 219] width 6 height 6
click at [243, 265] on span "This will use 8 credits" at bounding box center [233, 265] width 47 height 6
click at [219, 264] on span "This will use 8 credits" at bounding box center [233, 265] width 47 height 6
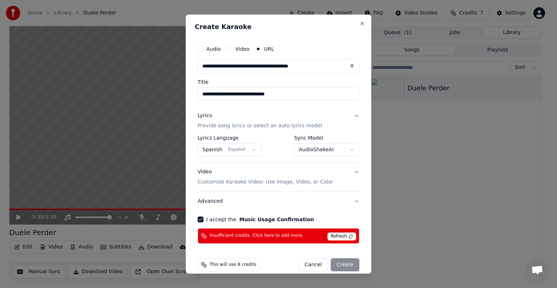
click at [345, 265] on div "Cancel Create" at bounding box center [328, 264] width 61 height 13
click at [342, 234] on span "Refresh" at bounding box center [341, 236] width 29 height 8
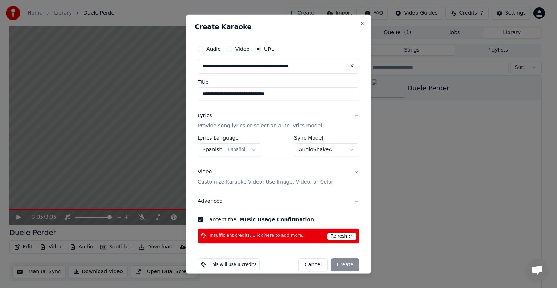
click at [346, 235] on span "Refresh" at bounding box center [341, 236] width 29 height 8
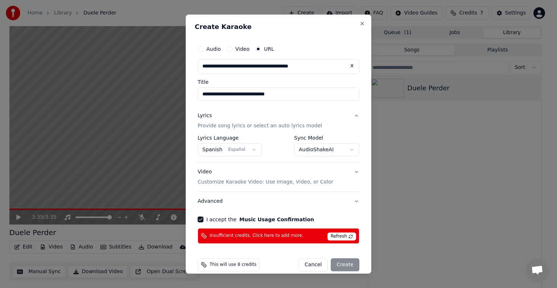
click at [346, 235] on span "Refresh" at bounding box center [341, 236] width 29 height 8
click at [270, 239] on div "Insufficient credits. Click here to add more. Refresh" at bounding box center [279, 236] width 162 height 16
click at [212, 236] on span "Insufficient credits. Click here to add more." at bounding box center [257, 236] width 94 height 6
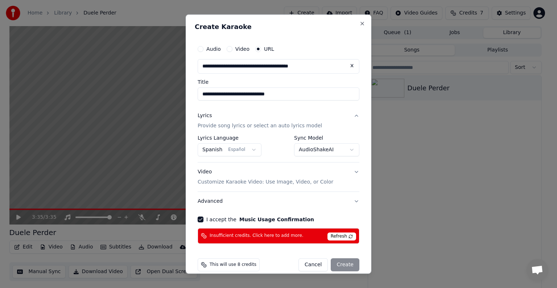
click at [238, 265] on span "This will use 8 credits" at bounding box center [233, 265] width 47 height 6
click at [311, 264] on button "Cancel" at bounding box center [312, 264] width 29 height 13
select select "**********"
select select
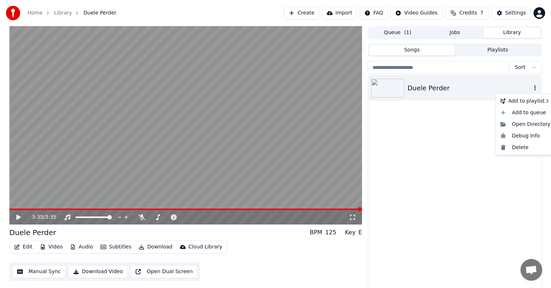
click at [534, 88] on icon "button" at bounding box center [534, 87] width 1 height 5
click at [520, 148] on div "Delete" at bounding box center [525, 148] width 56 height 12
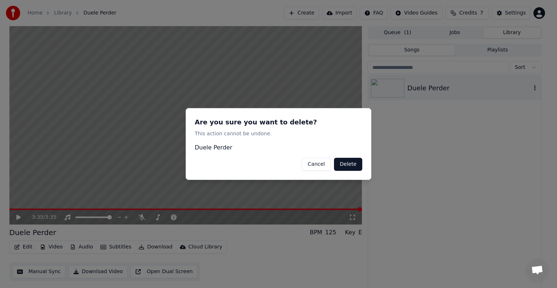
click at [357, 164] on button "Delete" at bounding box center [348, 164] width 28 height 13
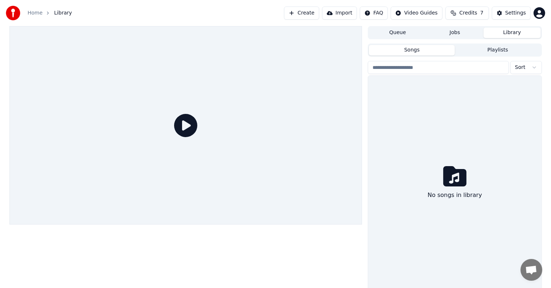
click at [315, 15] on button "Create" at bounding box center [301, 13] width 35 height 13
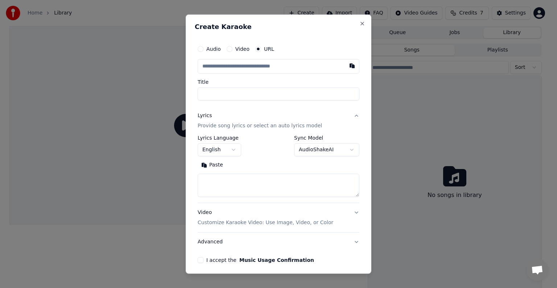
click at [267, 65] on input "text" at bounding box center [279, 66] width 162 height 15
click at [346, 67] on button "button" at bounding box center [352, 65] width 15 height 13
type input "**********"
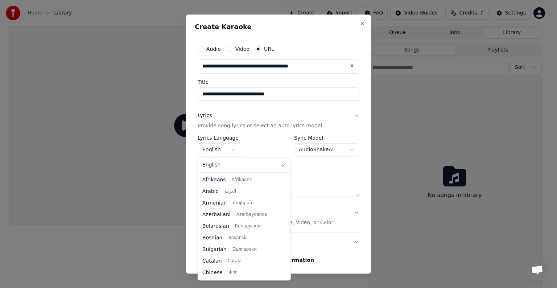
click at [233, 149] on body "**********" at bounding box center [275, 144] width 551 height 288
click at [285, 195] on div at bounding box center [287, 226] width 4 height 104
click at [285, 207] on div at bounding box center [287, 226] width 4 height 104
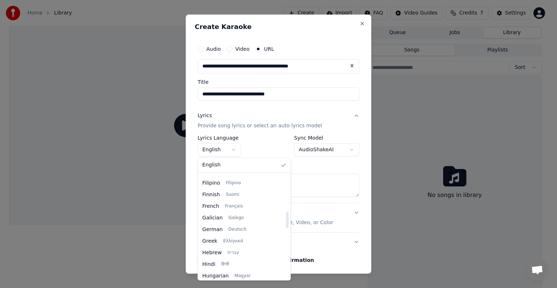
scroll to position [235, 0]
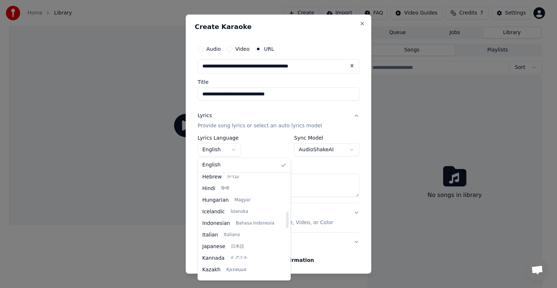
click at [285, 219] on div at bounding box center [287, 226] width 4 height 104
click at [285, 234] on div at bounding box center [287, 226] width 4 height 104
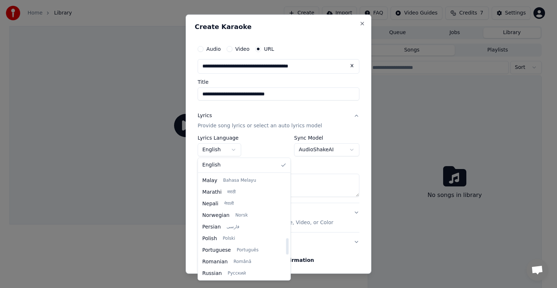
click at [285, 246] on div at bounding box center [287, 226] width 4 height 104
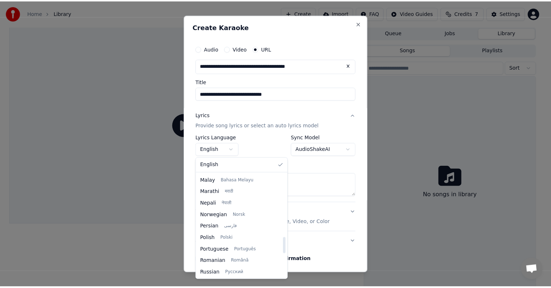
scroll to position [468, 0]
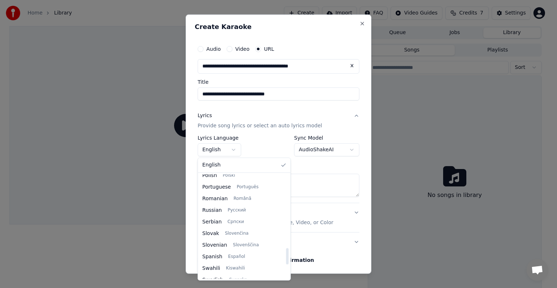
click at [285, 256] on div at bounding box center [287, 226] width 4 height 104
select select "**"
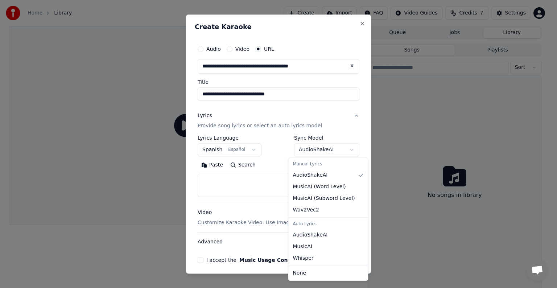
click at [345, 149] on body "**********" at bounding box center [275, 144] width 551 height 288
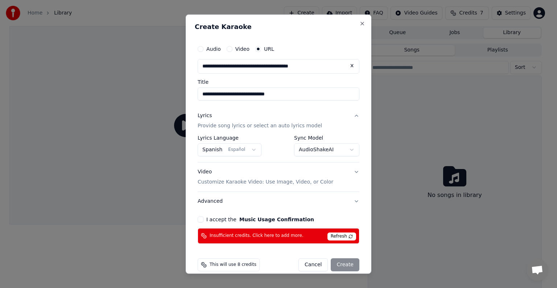
click at [342, 233] on span "Refresh" at bounding box center [341, 236] width 29 height 8
click at [235, 265] on span "This will use 8 credits" at bounding box center [233, 265] width 47 height 6
click at [213, 264] on span "This will use 8 credits" at bounding box center [233, 265] width 47 height 6
click at [251, 262] on div "This will use 8 credits" at bounding box center [229, 264] width 62 height 13
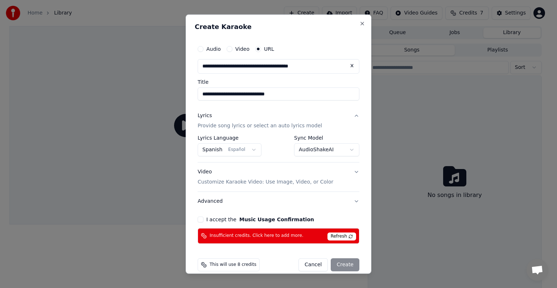
click at [251, 262] on div "This will use 8 credits" at bounding box center [229, 264] width 62 height 13
click at [338, 263] on div "Cancel Create" at bounding box center [328, 264] width 61 height 13
click at [336, 262] on div "Cancel Create" at bounding box center [328, 264] width 61 height 13
click at [310, 266] on button "Cancel" at bounding box center [312, 264] width 29 height 13
select select "**********"
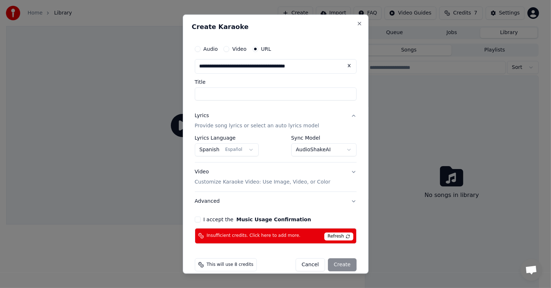
select select
